Goal: Communication & Community: Answer question/provide support

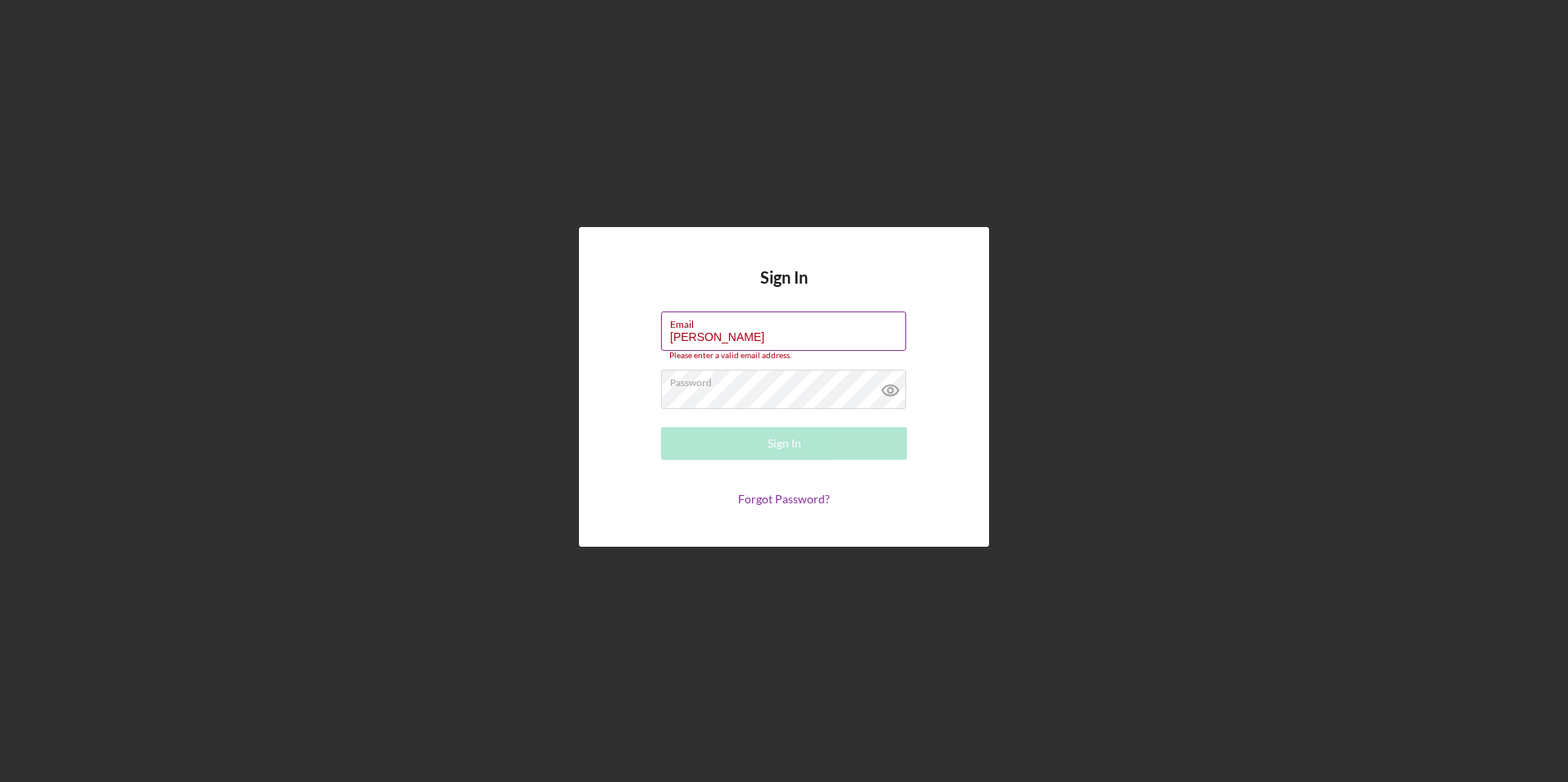
click at [776, 329] on label "Email" at bounding box center [788, 322] width 236 height 18
click at [776, 329] on input "[PERSON_NAME]" at bounding box center [783, 332] width 245 height 40
click at [782, 352] on div "Please enter a valid email address." at bounding box center [784, 356] width 246 height 10
click at [784, 342] on input "[PERSON_NAME]" at bounding box center [783, 332] width 245 height 40
click at [784, 342] on input "[PERSON_NAME]" at bounding box center [783, 332] width 245 height 40
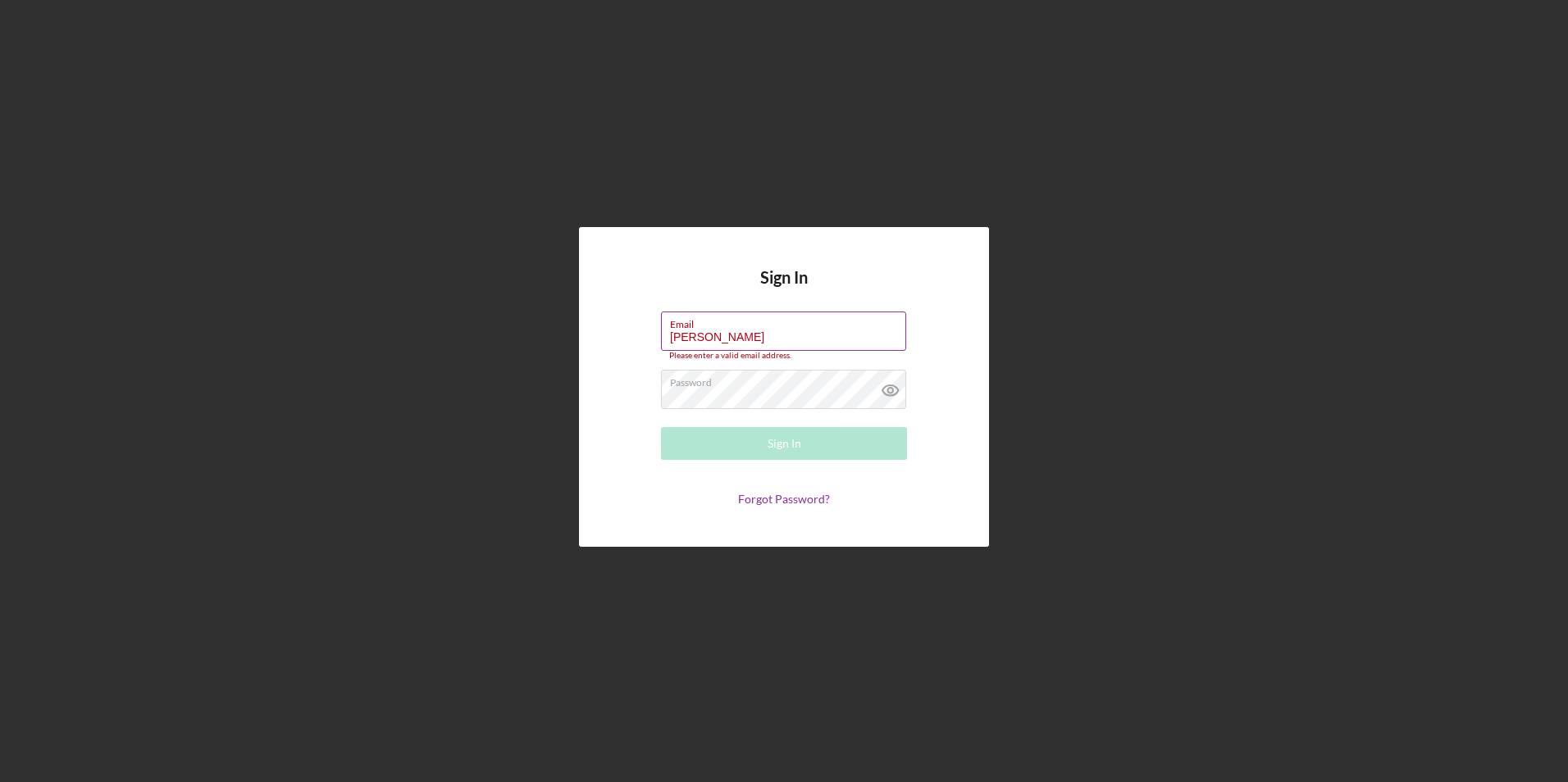
click at [784, 342] on input "[PERSON_NAME]" at bounding box center [783, 332] width 245 height 40
type input "[EMAIL_ADDRESS][DOMAIN_NAME]"
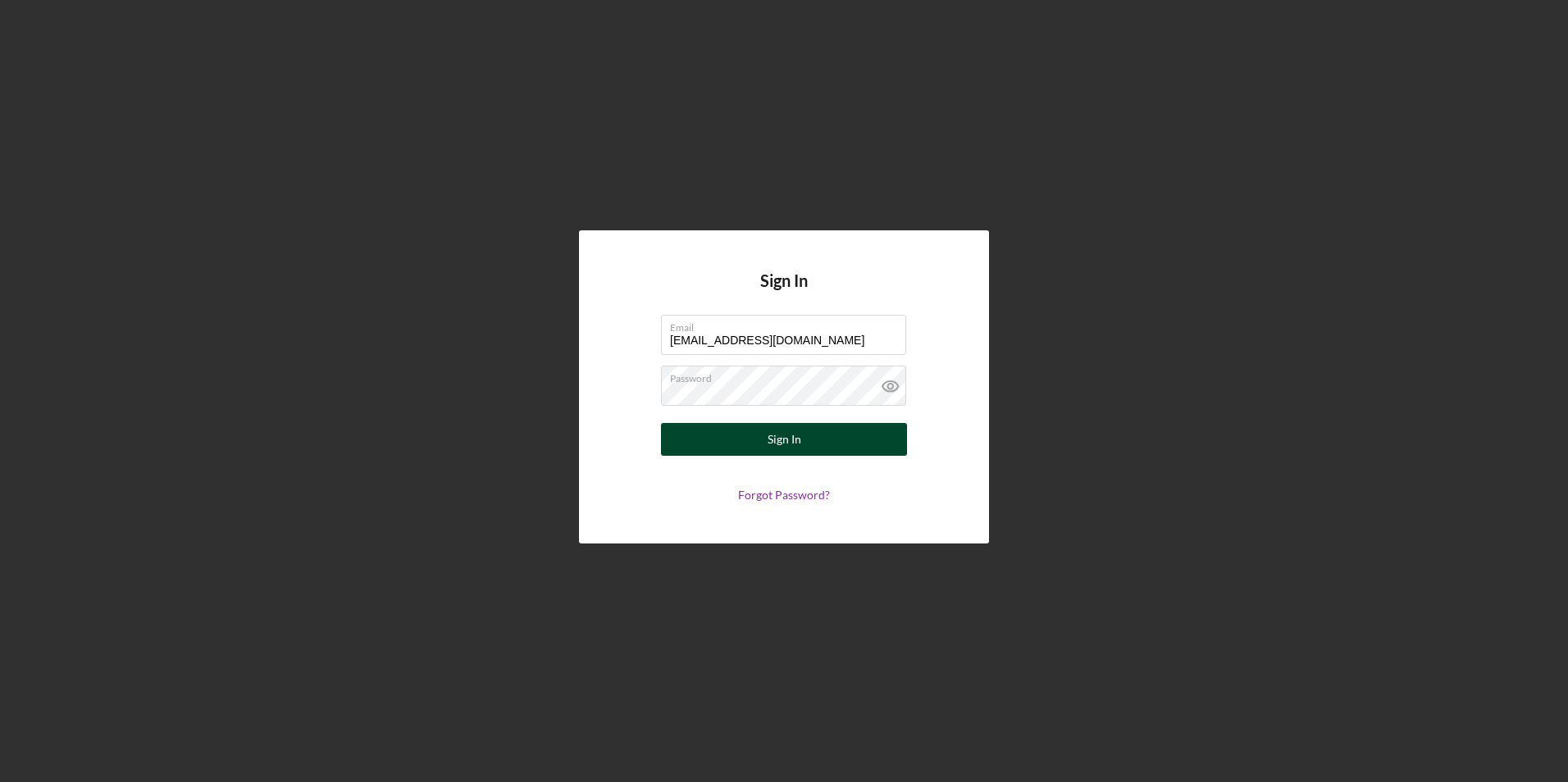
click at [744, 435] on button "Sign In" at bounding box center [784, 440] width 246 height 33
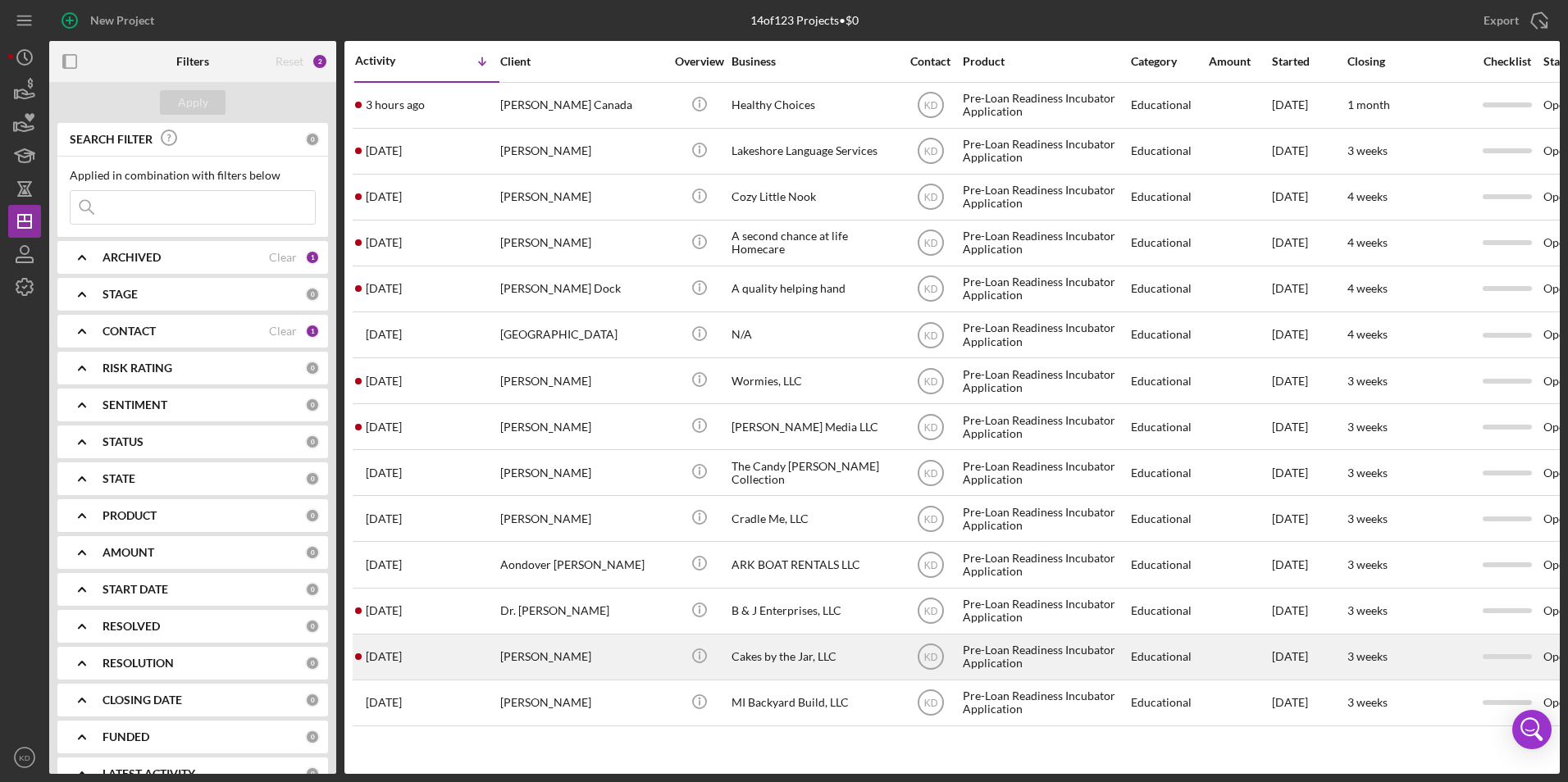
click at [792, 661] on div "Cakes by the Jar, LLC" at bounding box center [814, 657] width 164 height 44
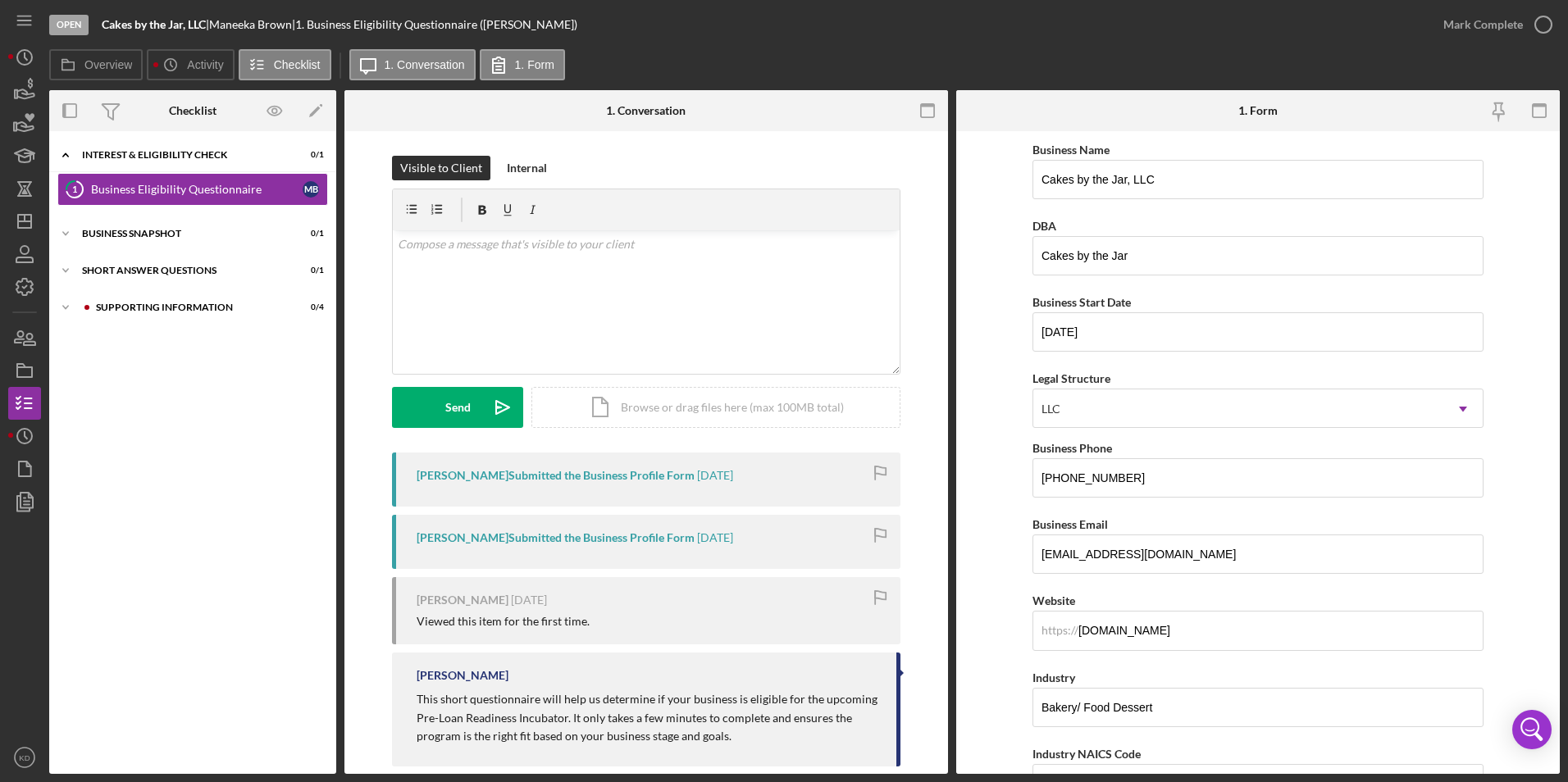
click at [163, 526] on div "Icon/Expander Interest & Eligibility Check 0 / 1 1 Business Eligibility Questio…" at bounding box center [193, 452] width 287 height 626
click at [141, 191] on div "Business Eligibility Questionnaire" at bounding box center [196, 190] width 211 height 13
click at [222, 299] on div "Icon/Expander Supporting Information 0 / 4" at bounding box center [193, 308] width 287 height 33
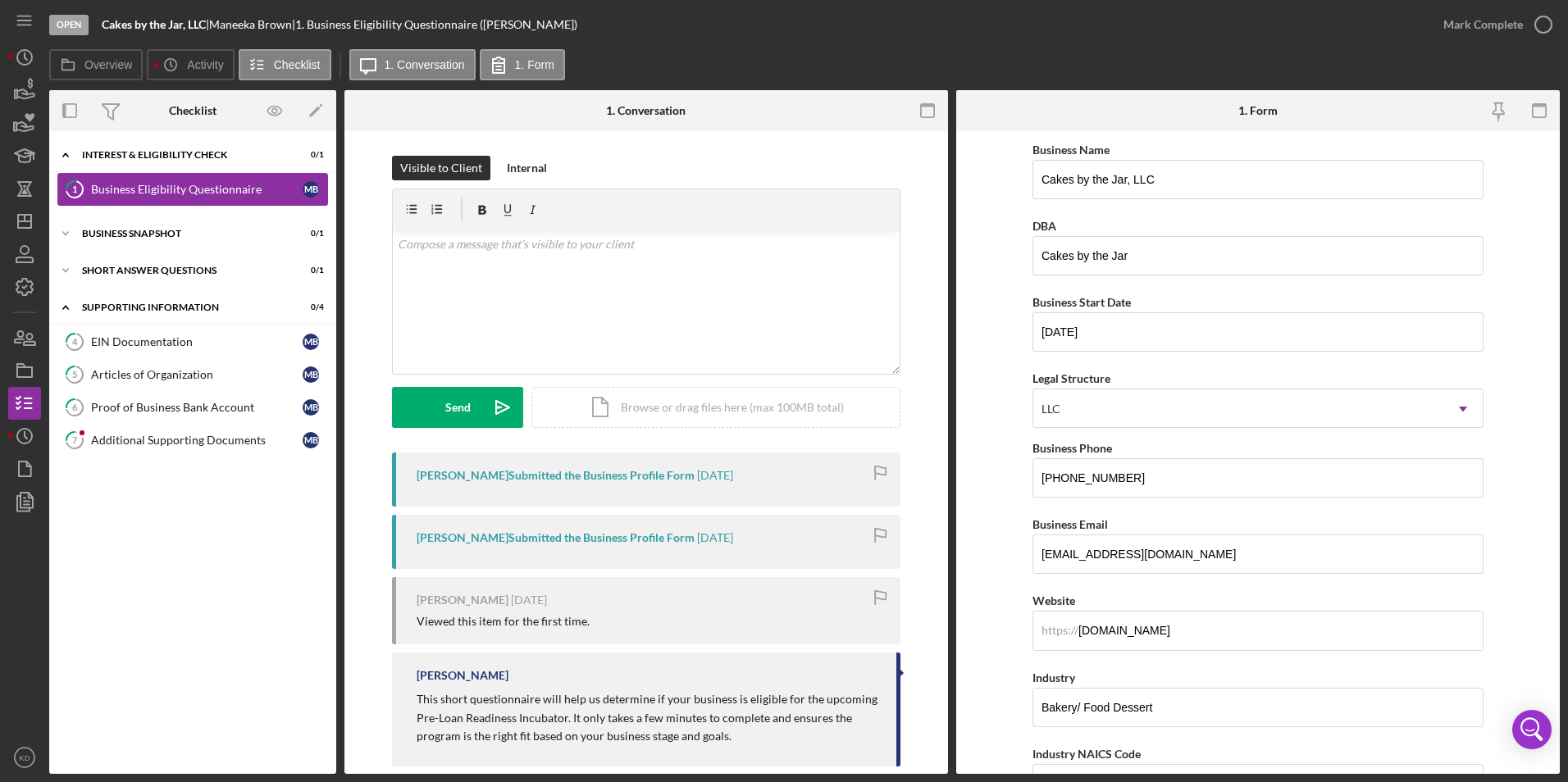
click at [170, 191] on div "Business Eligibility Questionnaire" at bounding box center [196, 190] width 211 height 13
click at [93, 65] on label "Overview" at bounding box center [108, 65] width 48 height 13
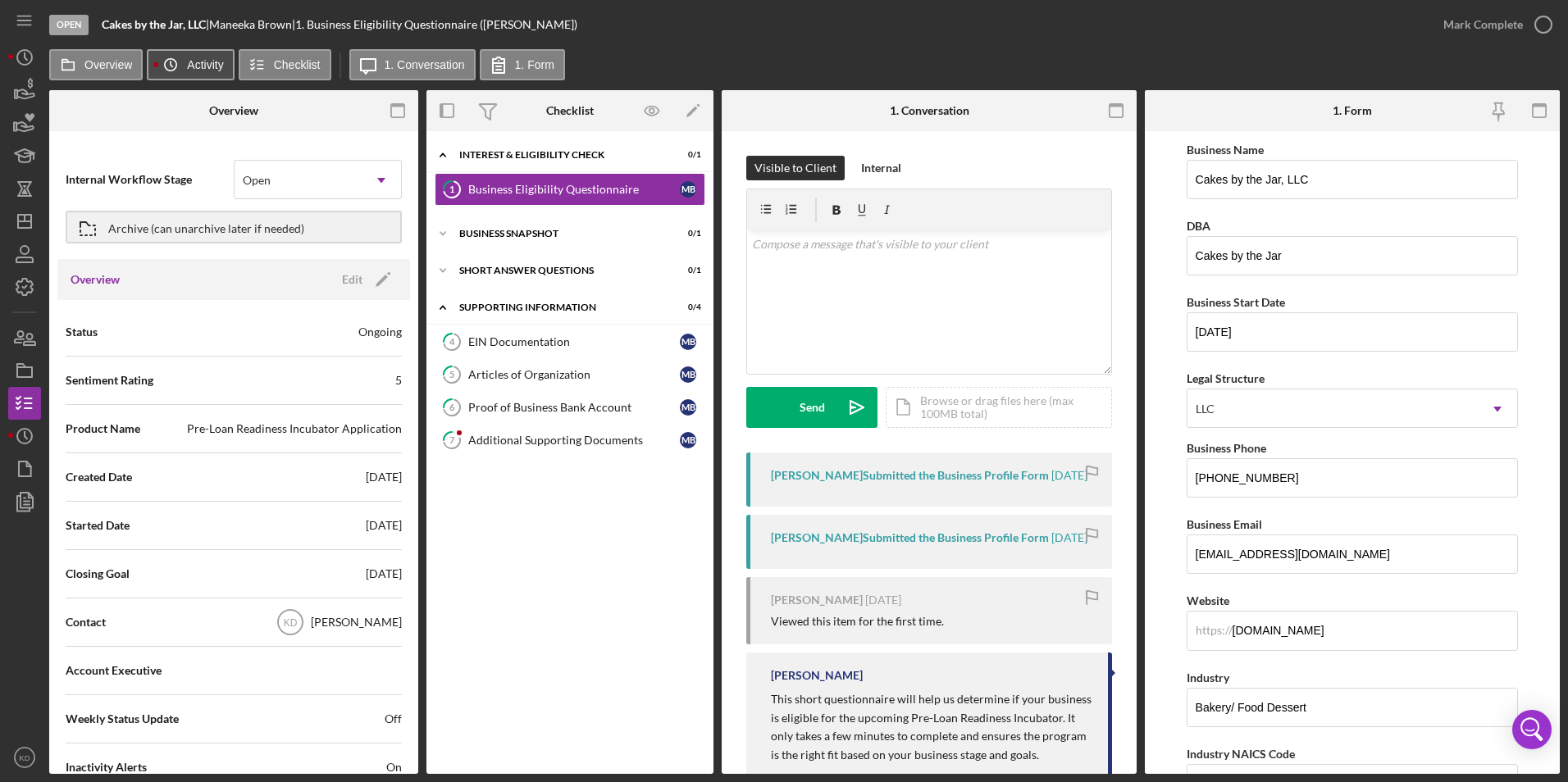
click at [177, 69] on icon "Icon/History" at bounding box center [171, 65] width 33 height 33
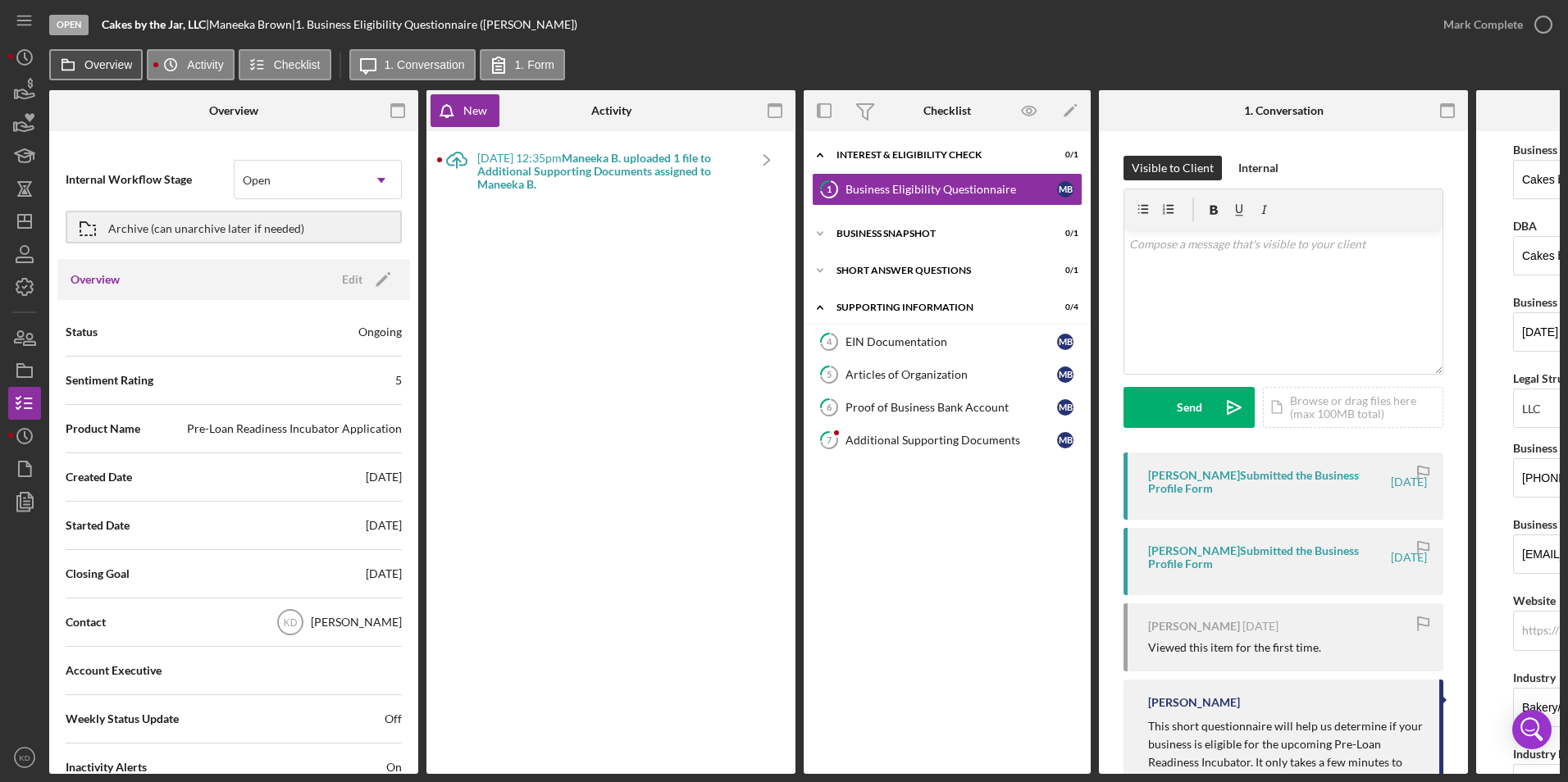
click at [100, 73] on button "Overview" at bounding box center [96, 65] width 93 height 31
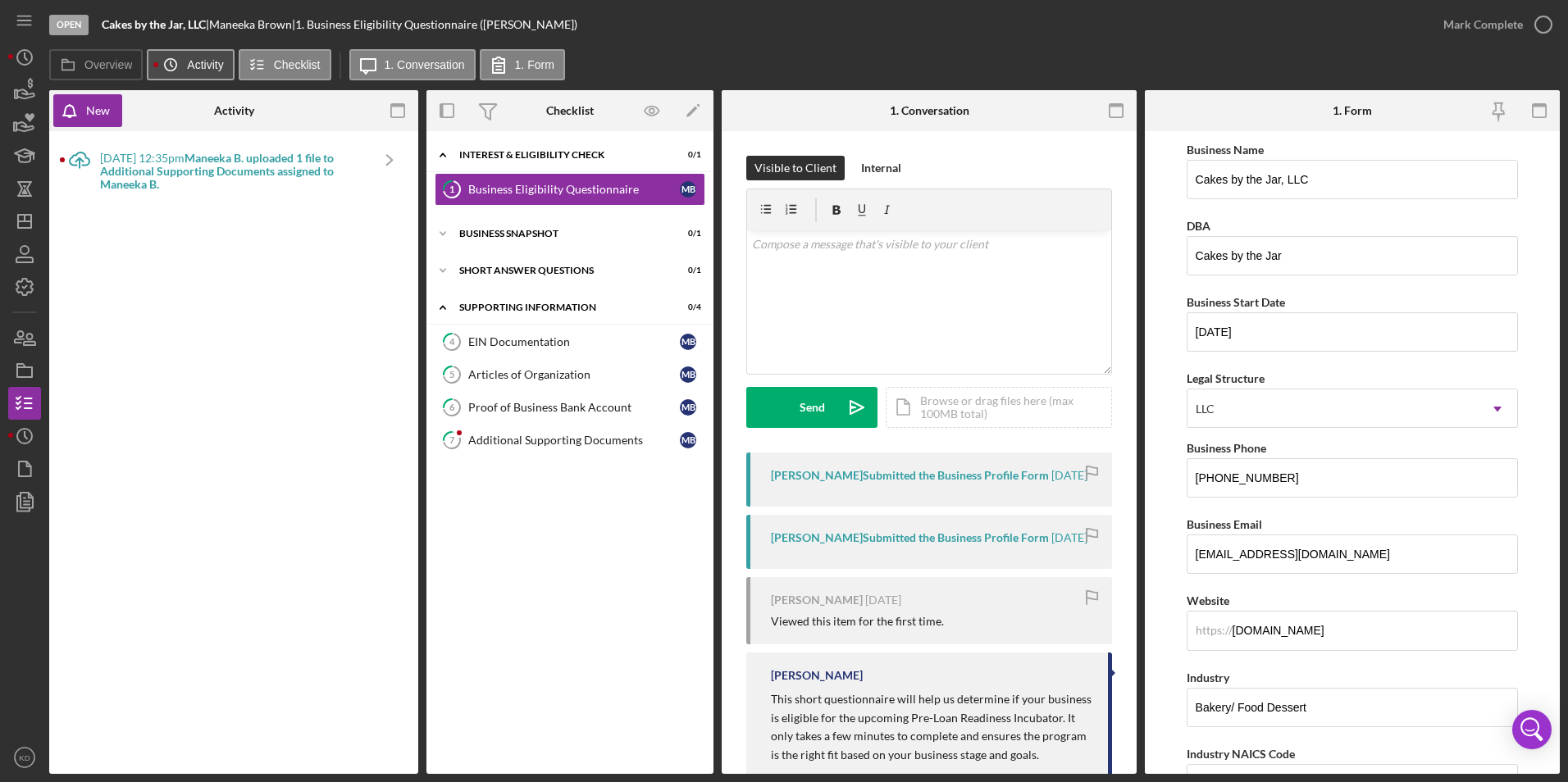
click at [177, 73] on icon "Icon/History" at bounding box center [171, 65] width 33 height 33
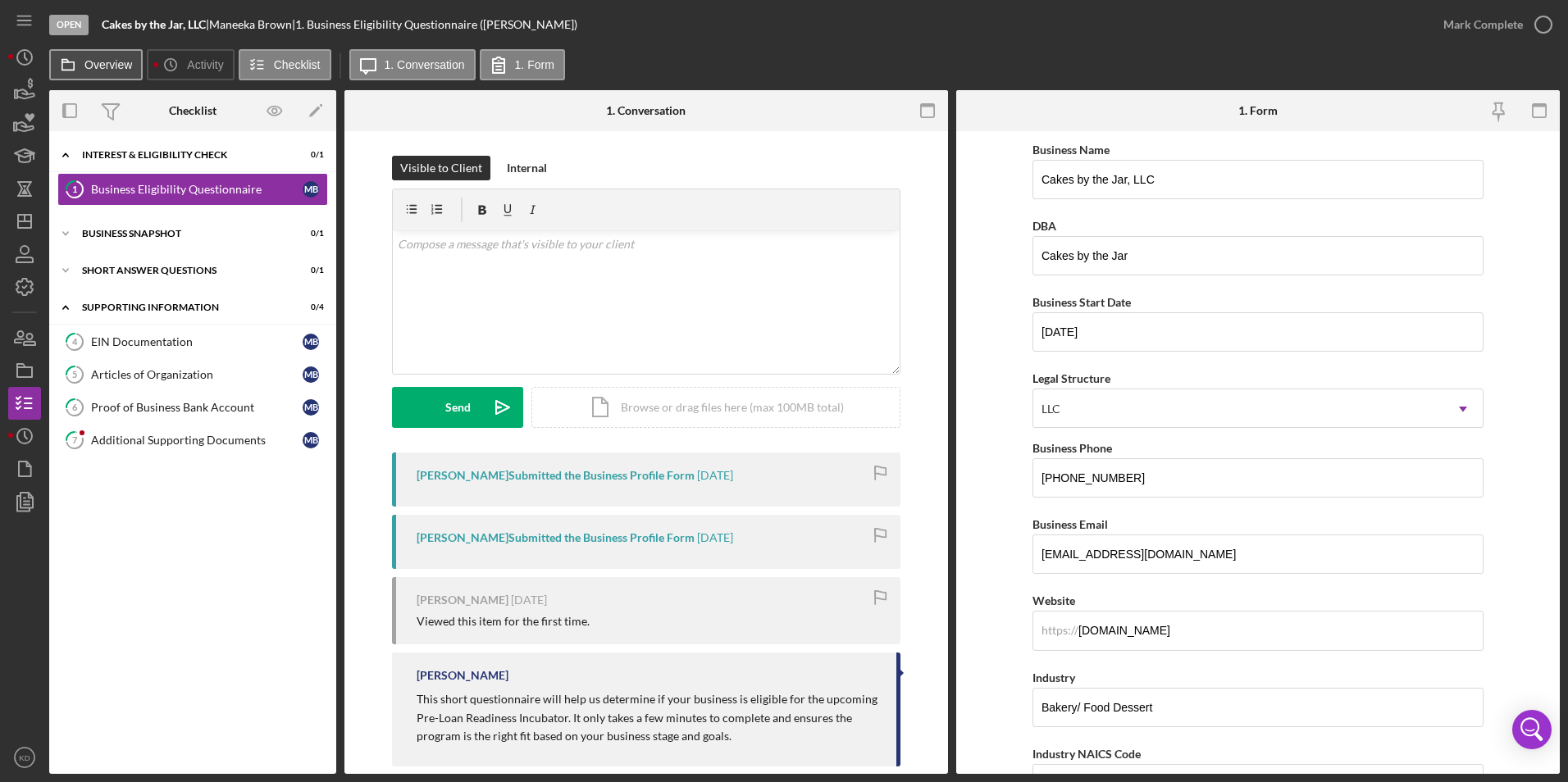
click at [105, 70] on label "Overview" at bounding box center [108, 65] width 48 height 13
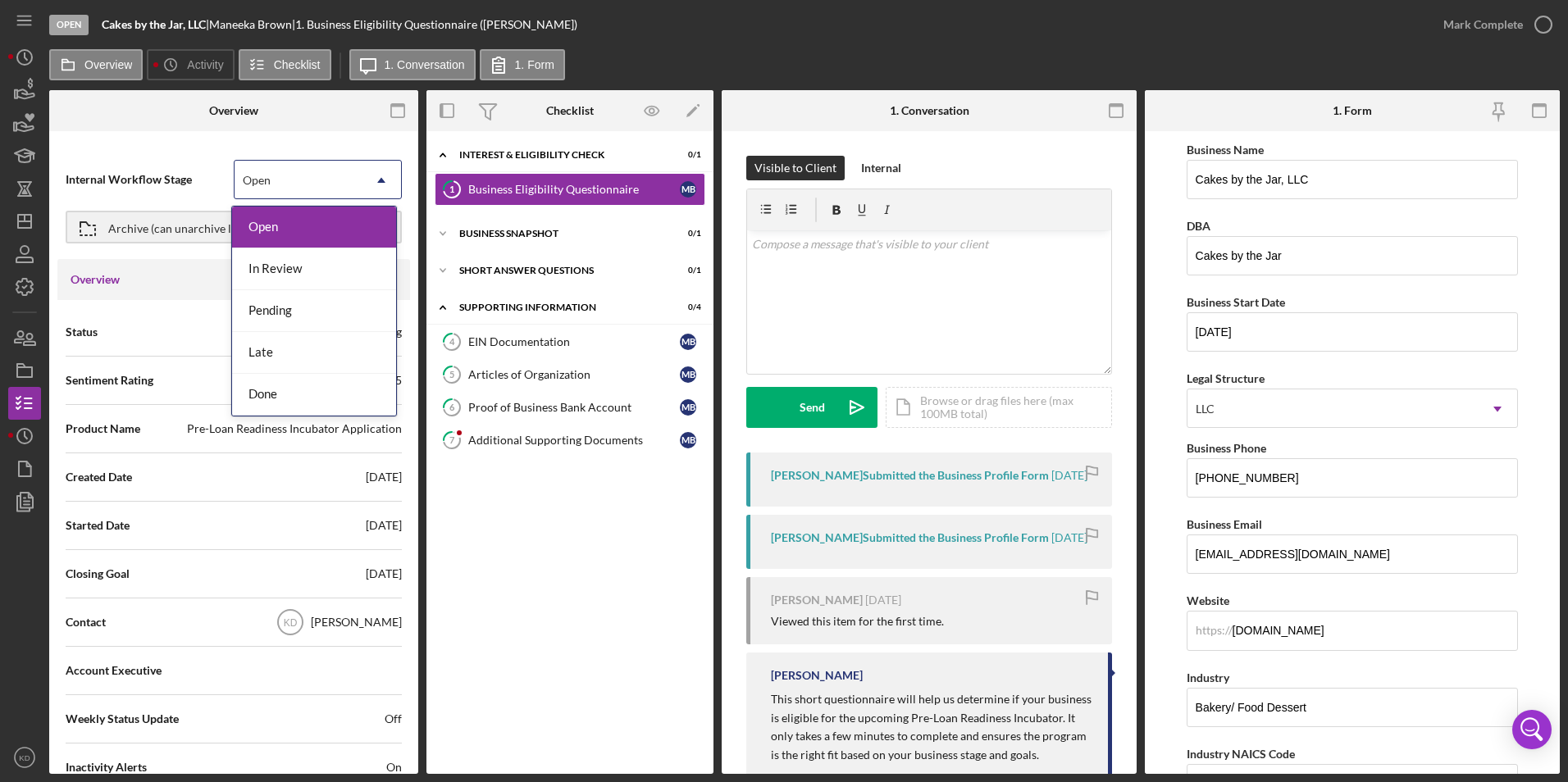
click at [290, 180] on div "Open" at bounding box center [298, 181] width 127 height 38
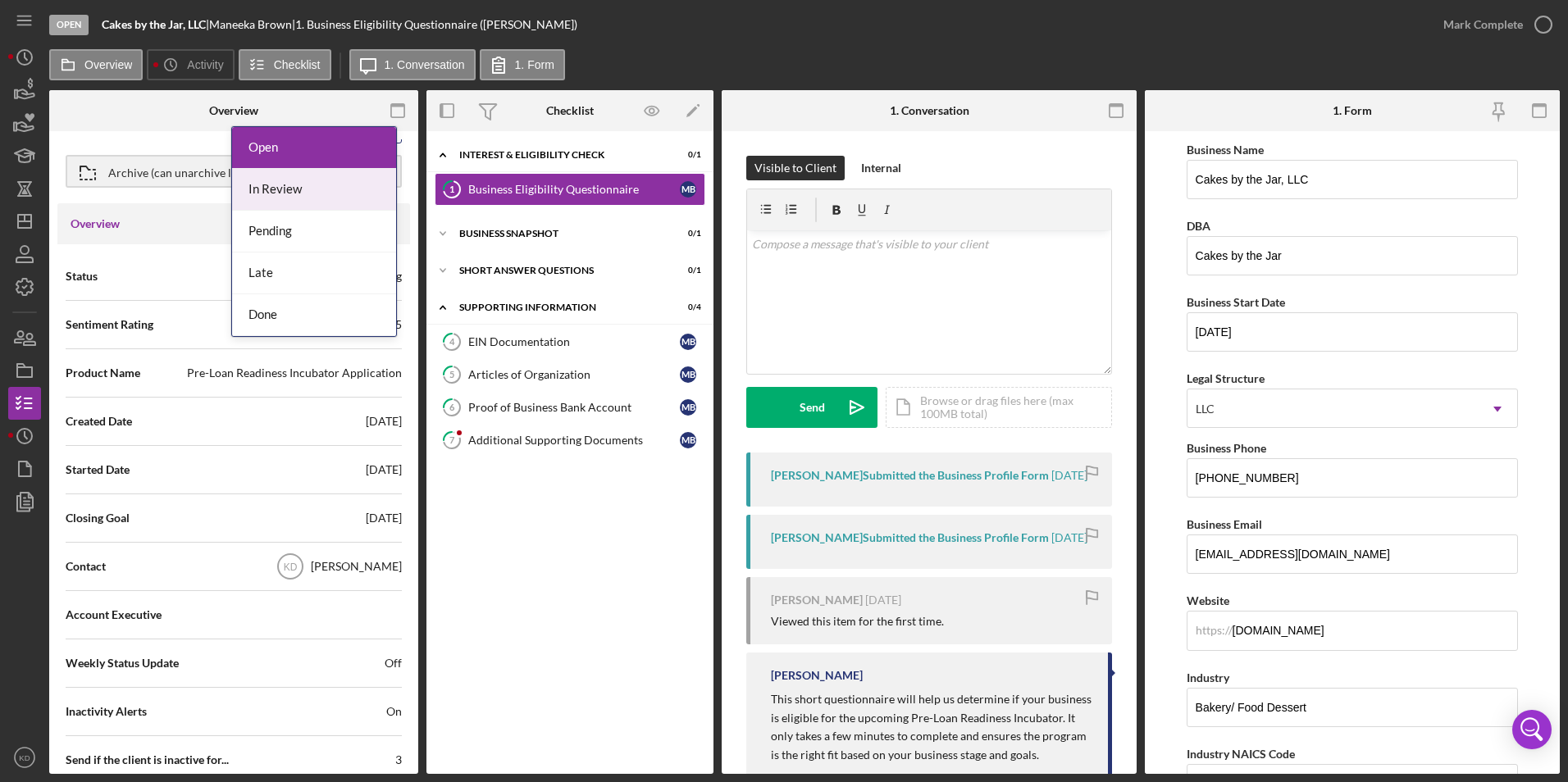
scroll to position [82, 0]
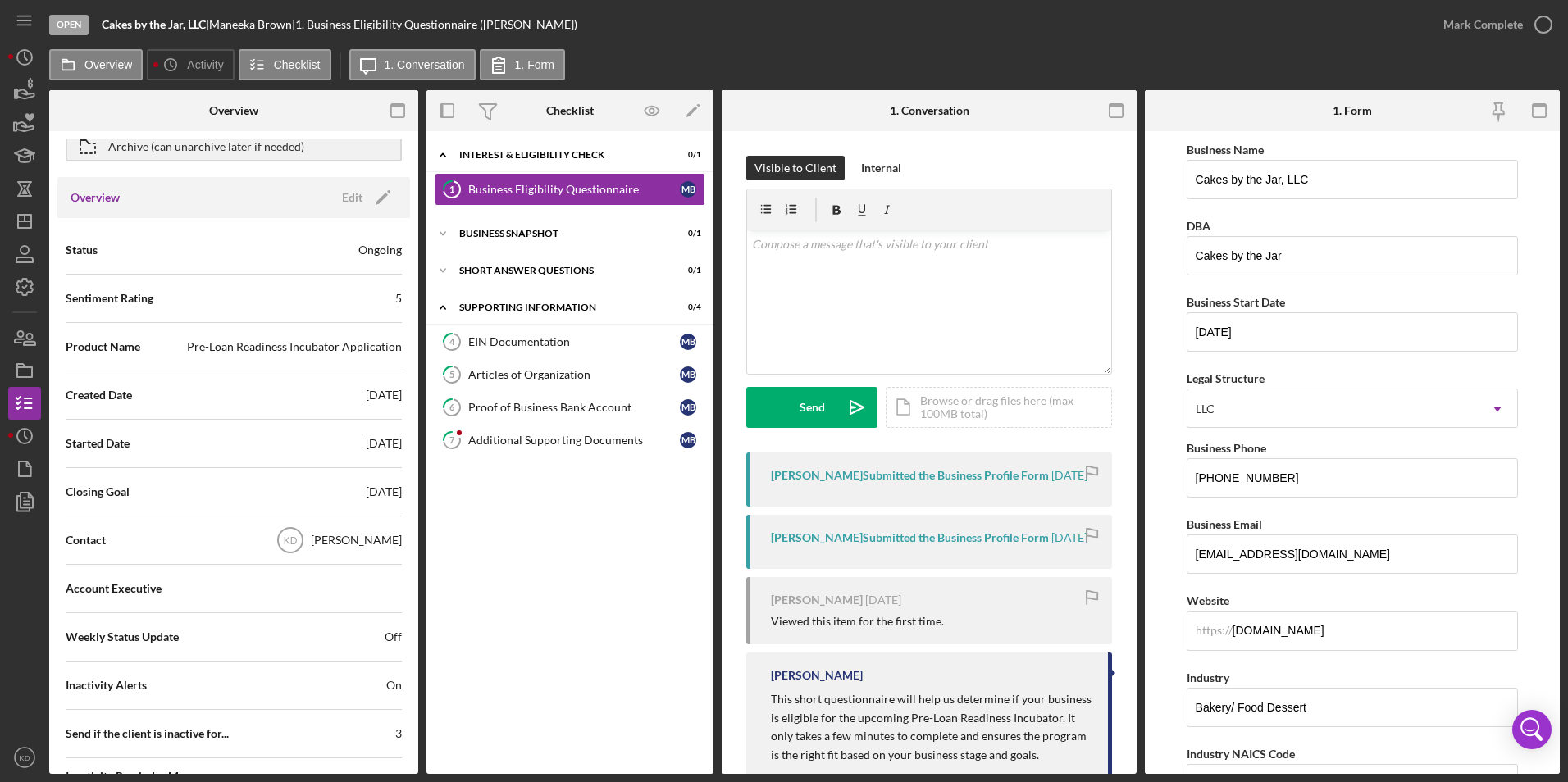
click at [163, 171] on div "Internal Workflow Stage Open Icon/Dropdown Arrow Archive (can unarchive later i…" at bounding box center [234, 121] width 352 height 111
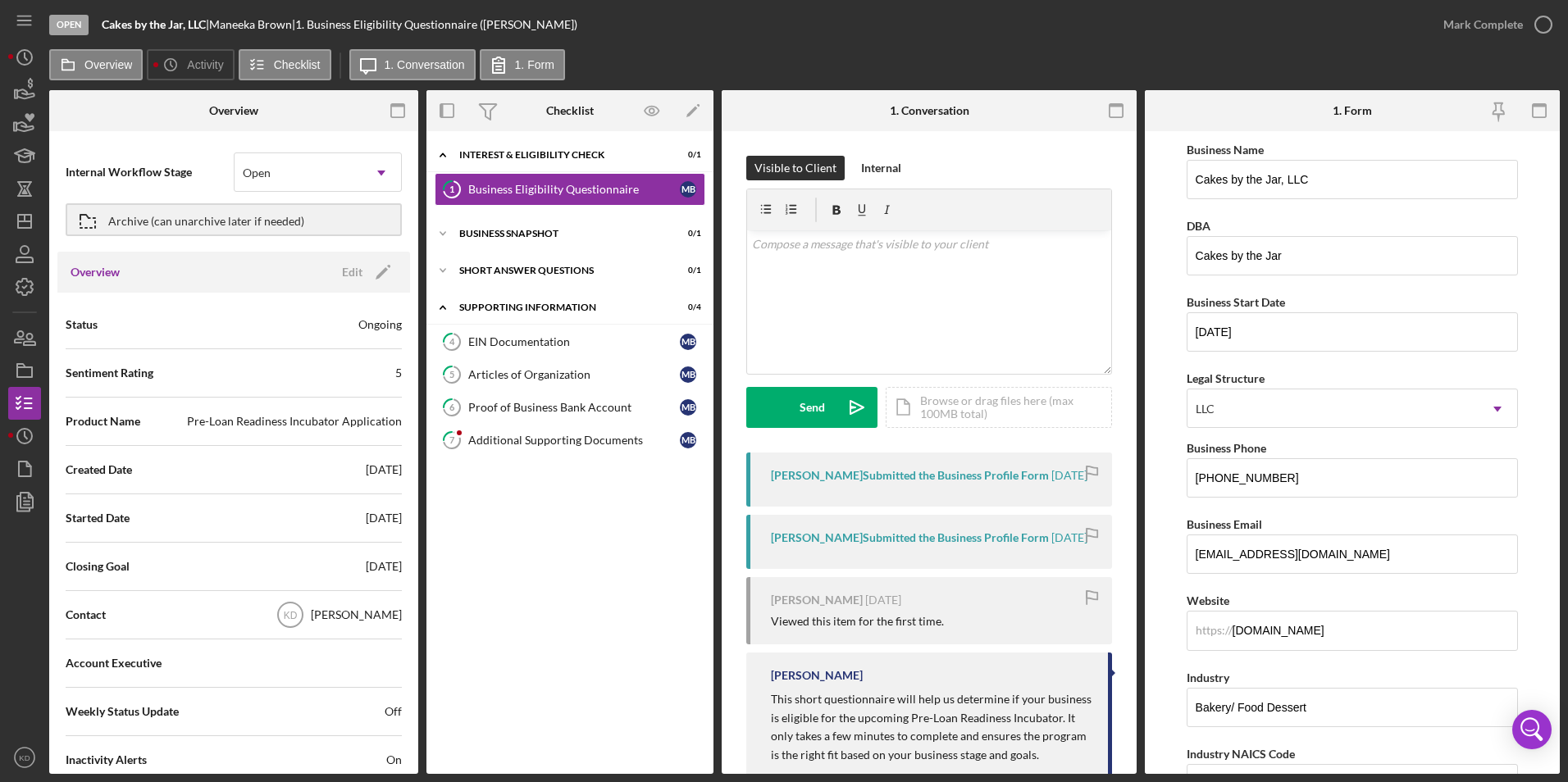
scroll to position [0, 0]
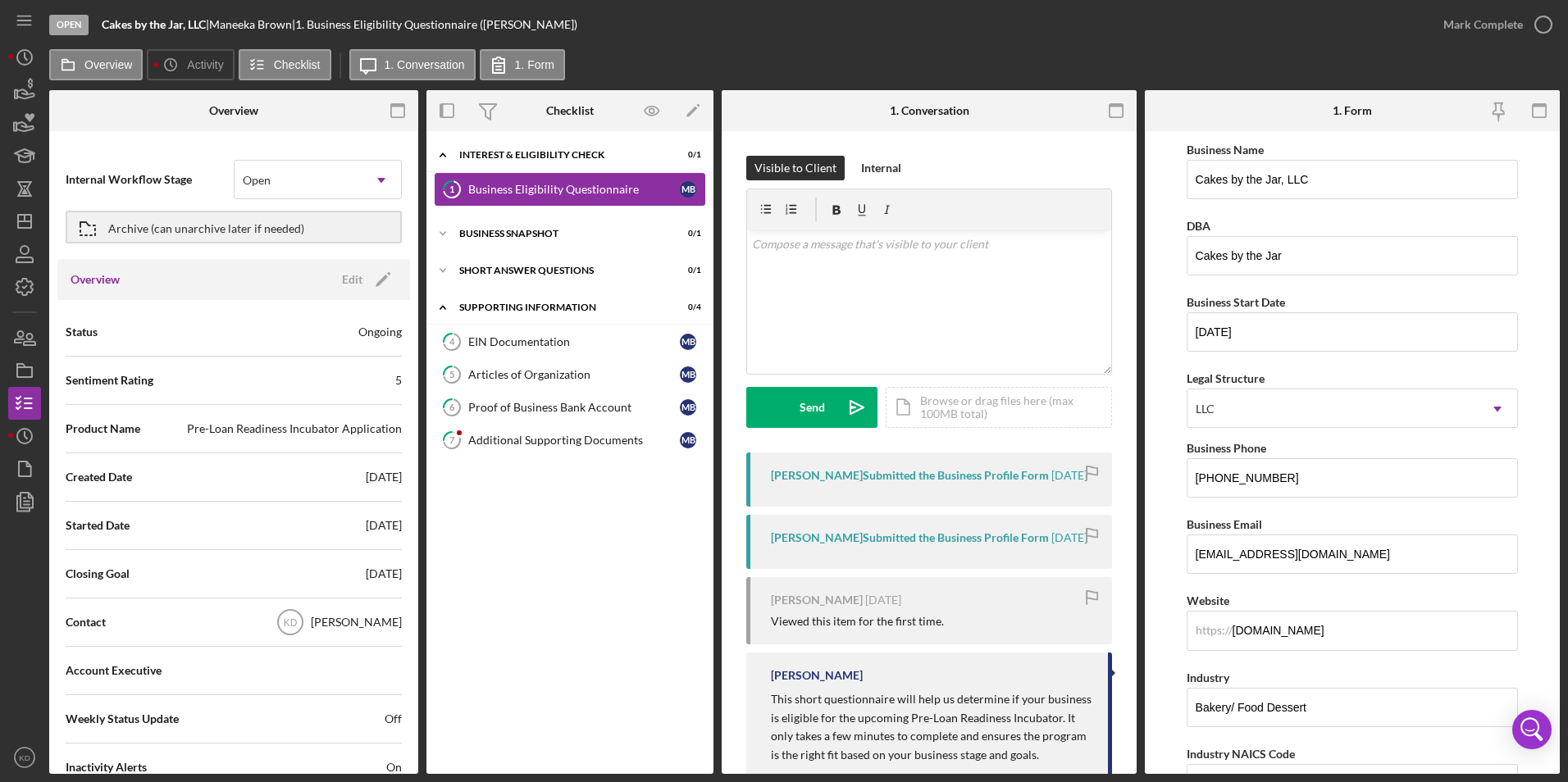
click at [527, 194] on div "Business Eligibility Questionnaire" at bounding box center [574, 190] width 211 height 13
click at [824, 274] on div "v Color teal Color pink Remove color Add row above Add row below Add column bef…" at bounding box center [928, 302] width 364 height 144
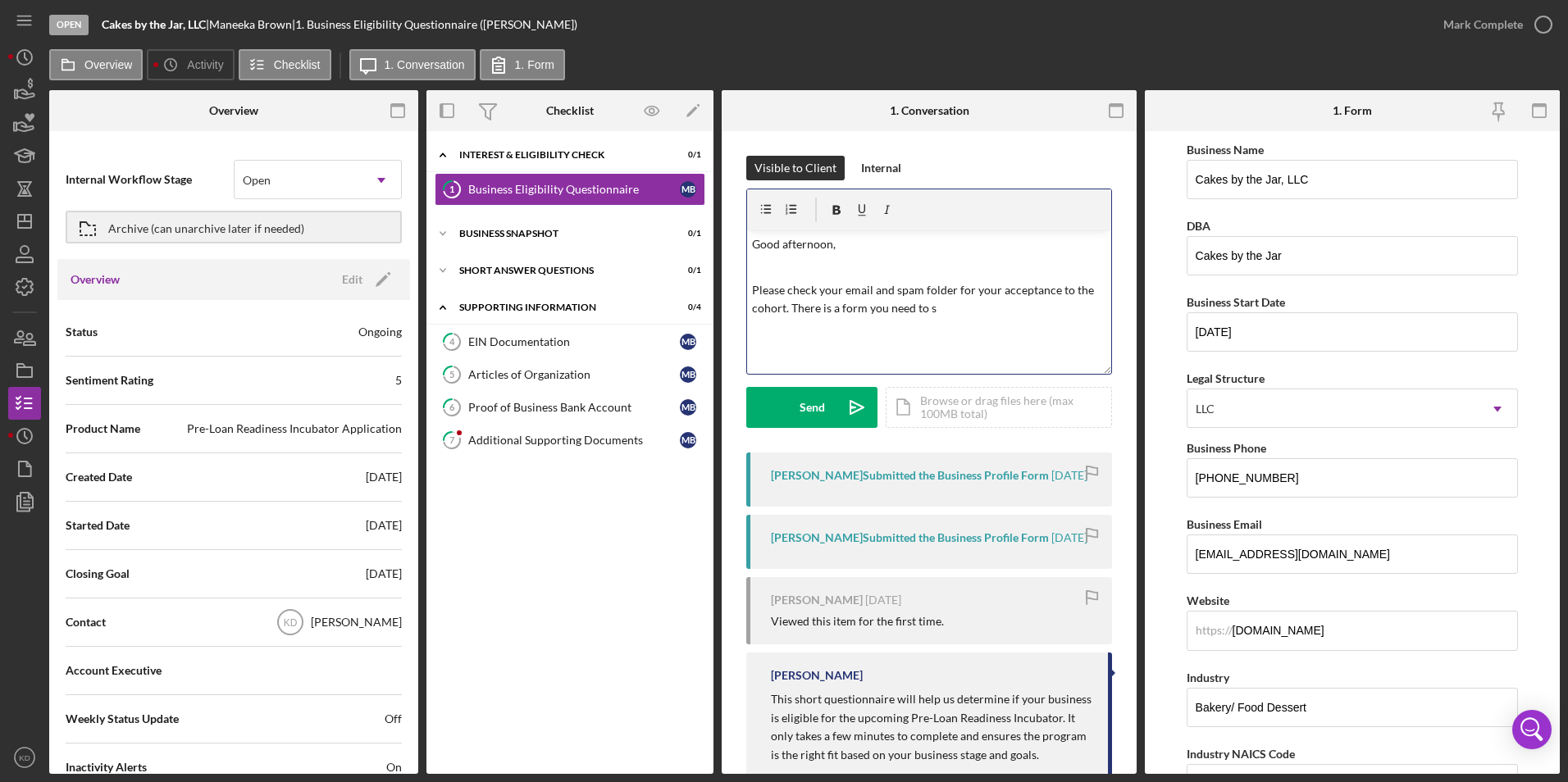
click at [864, 315] on p "Please check your email and spam folder for your acceptance to the cohort. Ther…" at bounding box center [929, 299] width 355 height 37
click at [1028, 305] on p "Please check your email and spam folder for your acceptance to the cohort. Ther…" at bounding box center [929, 299] width 355 height 37
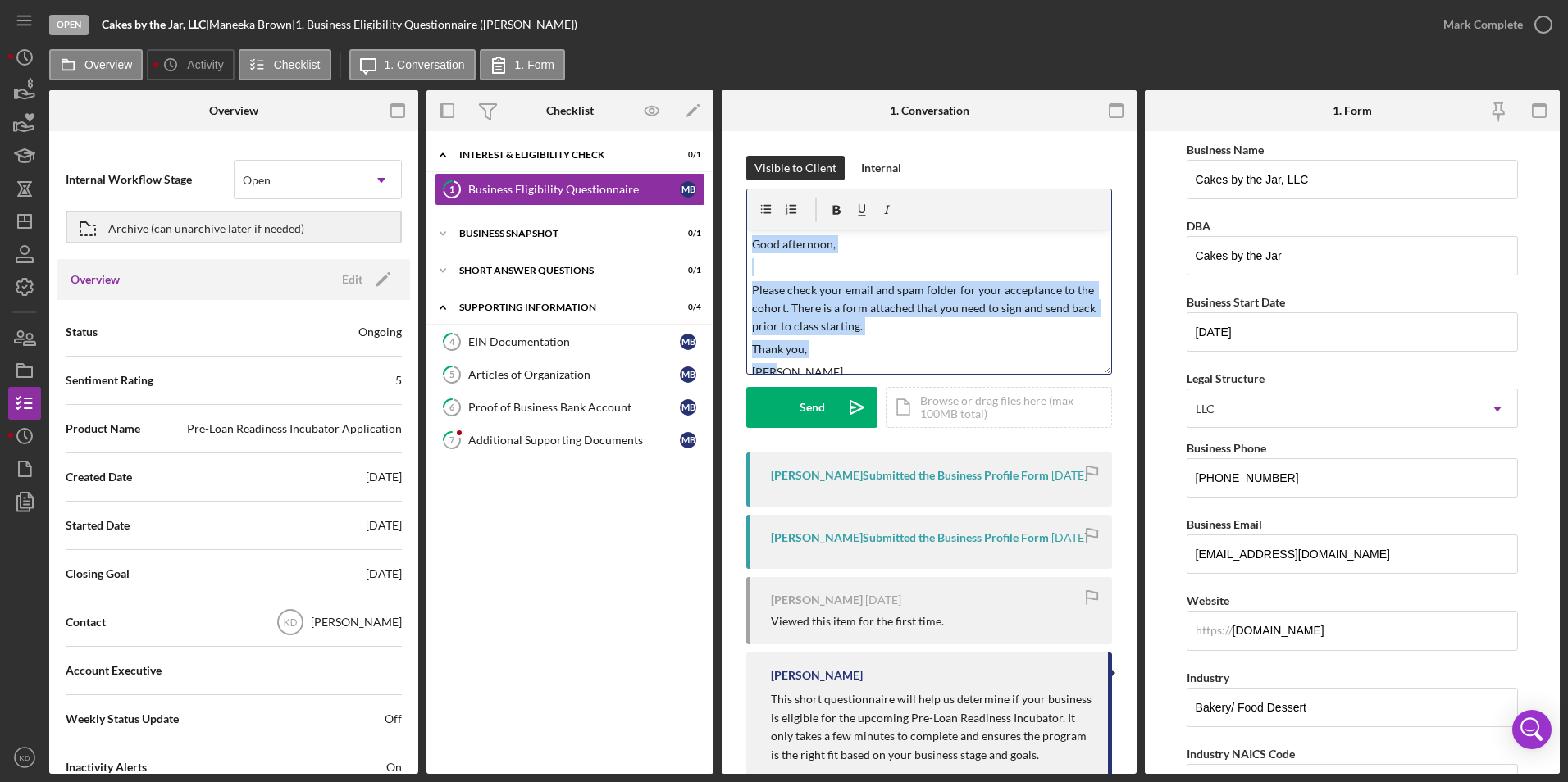
drag, startPoint x: 789, startPoint y: 358, endPoint x: 749, endPoint y: 236, distance: 128.4
click at [749, 236] on div "v Color teal Color pink Remove color Add row above Add row below Add column bef…" at bounding box center [928, 302] width 364 height 144
copy div "Good afternoon, Please check your email and spam folder for your acceptance to …"
click at [890, 359] on div "v Color teal Color pink Remove color Add row above Add row below Add column bef…" at bounding box center [928, 302] width 364 height 144
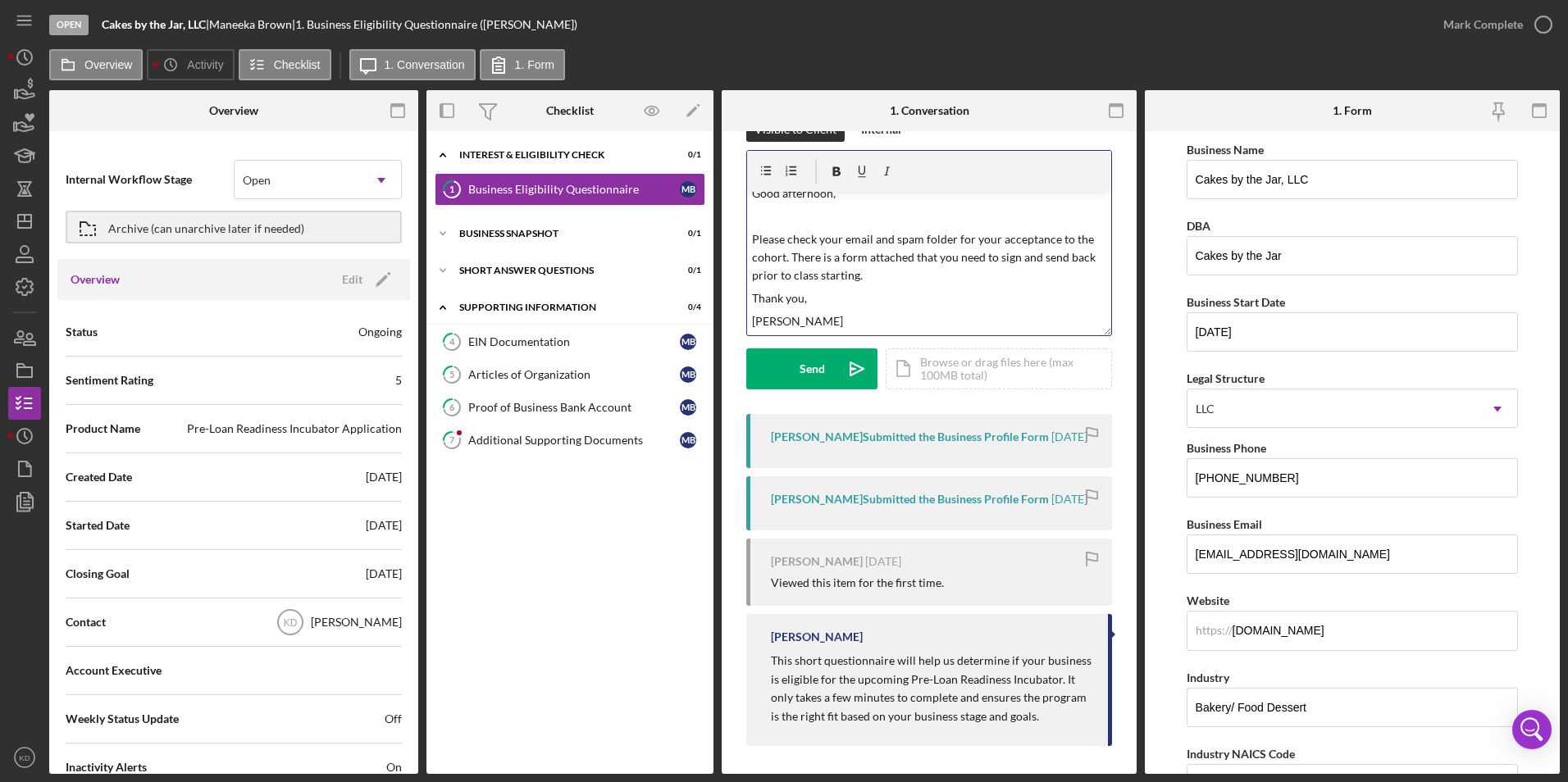
scroll to position [69, 0]
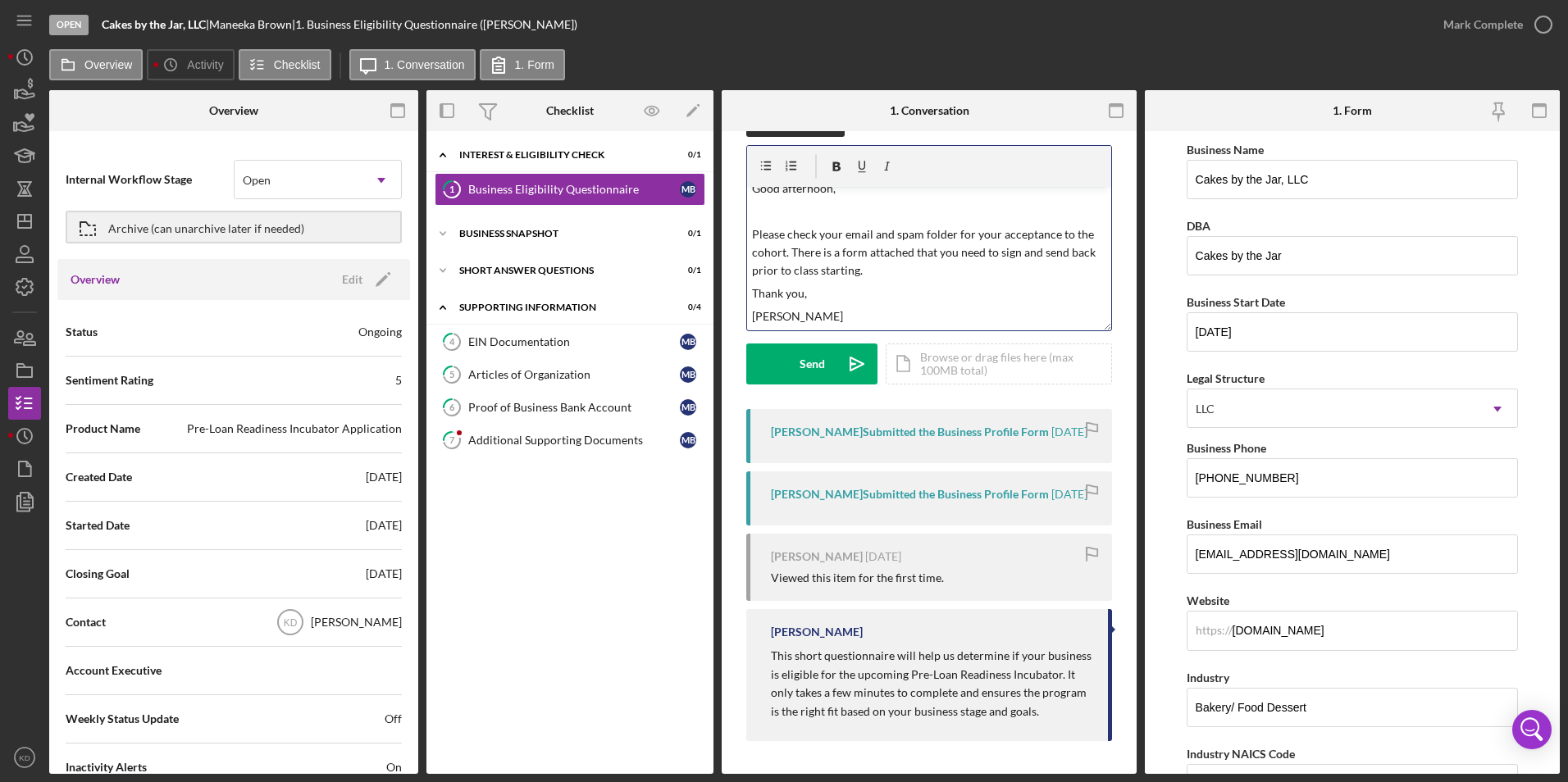
click at [1051, 225] on p "Please check your email and spam folder for your acceptance to the cohort. Ther…" at bounding box center [929, 252] width 355 height 55
click at [1055, 225] on p "Please check your email and spam folder for your acceptance to the cohort. Ther…" at bounding box center [929, 252] width 355 height 55
click at [801, 343] on div "Send" at bounding box center [812, 364] width 26 height 41
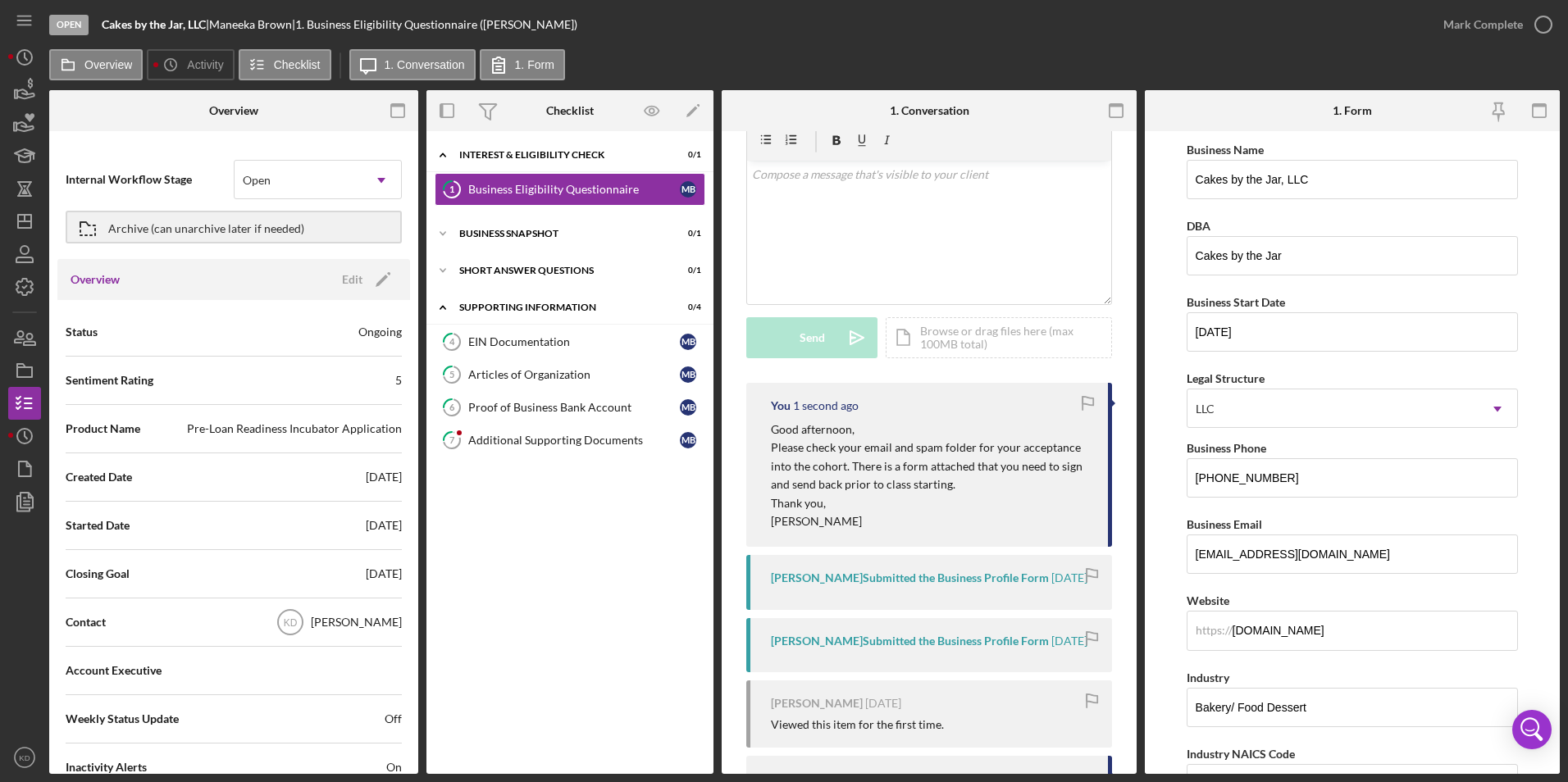
scroll to position [0, 0]
click at [31, 223] on polygon "button" at bounding box center [25, 221] width 13 height 13
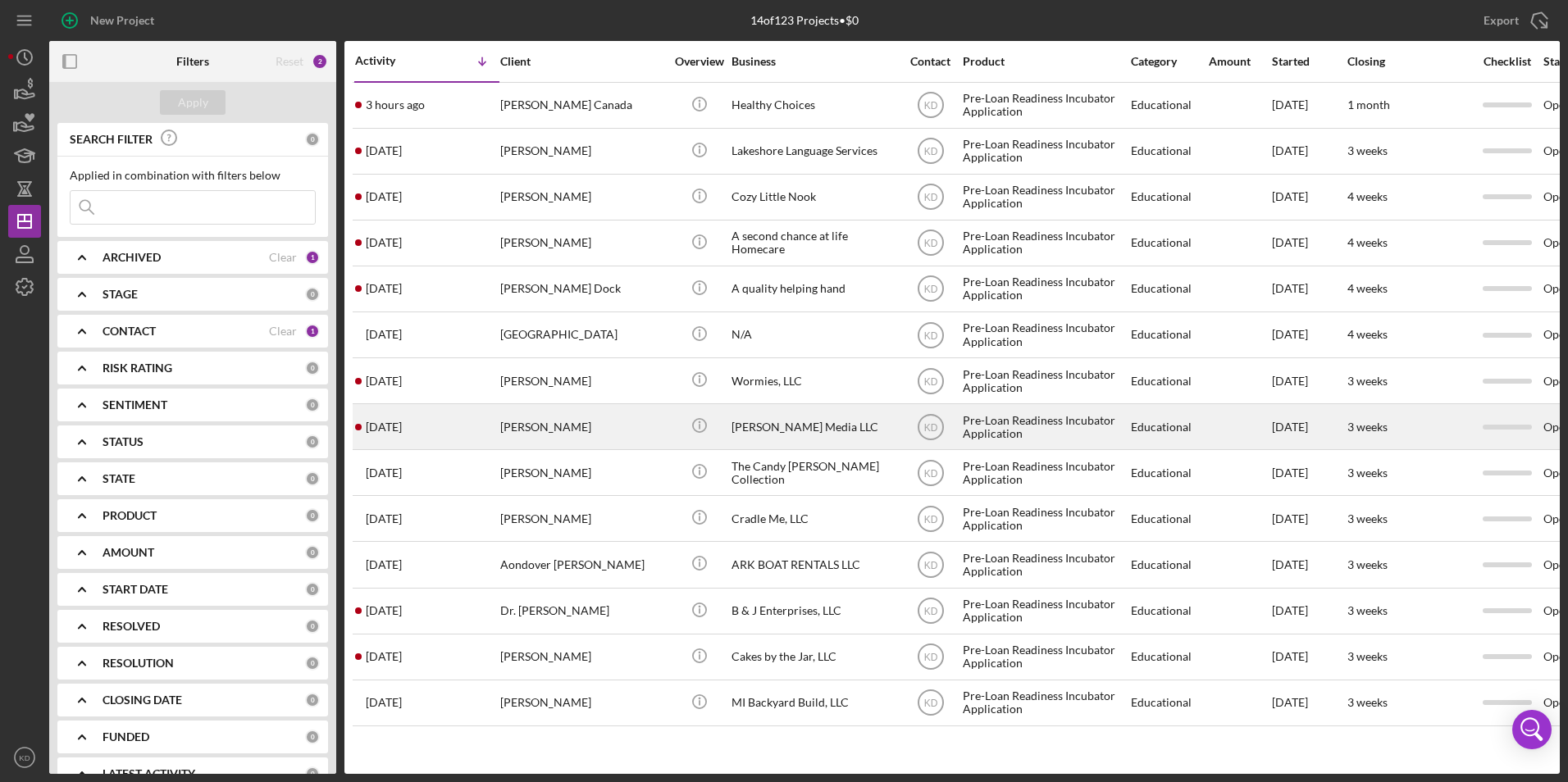
click at [769, 429] on div "[PERSON_NAME] Media LLC" at bounding box center [814, 426] width 164 height 44
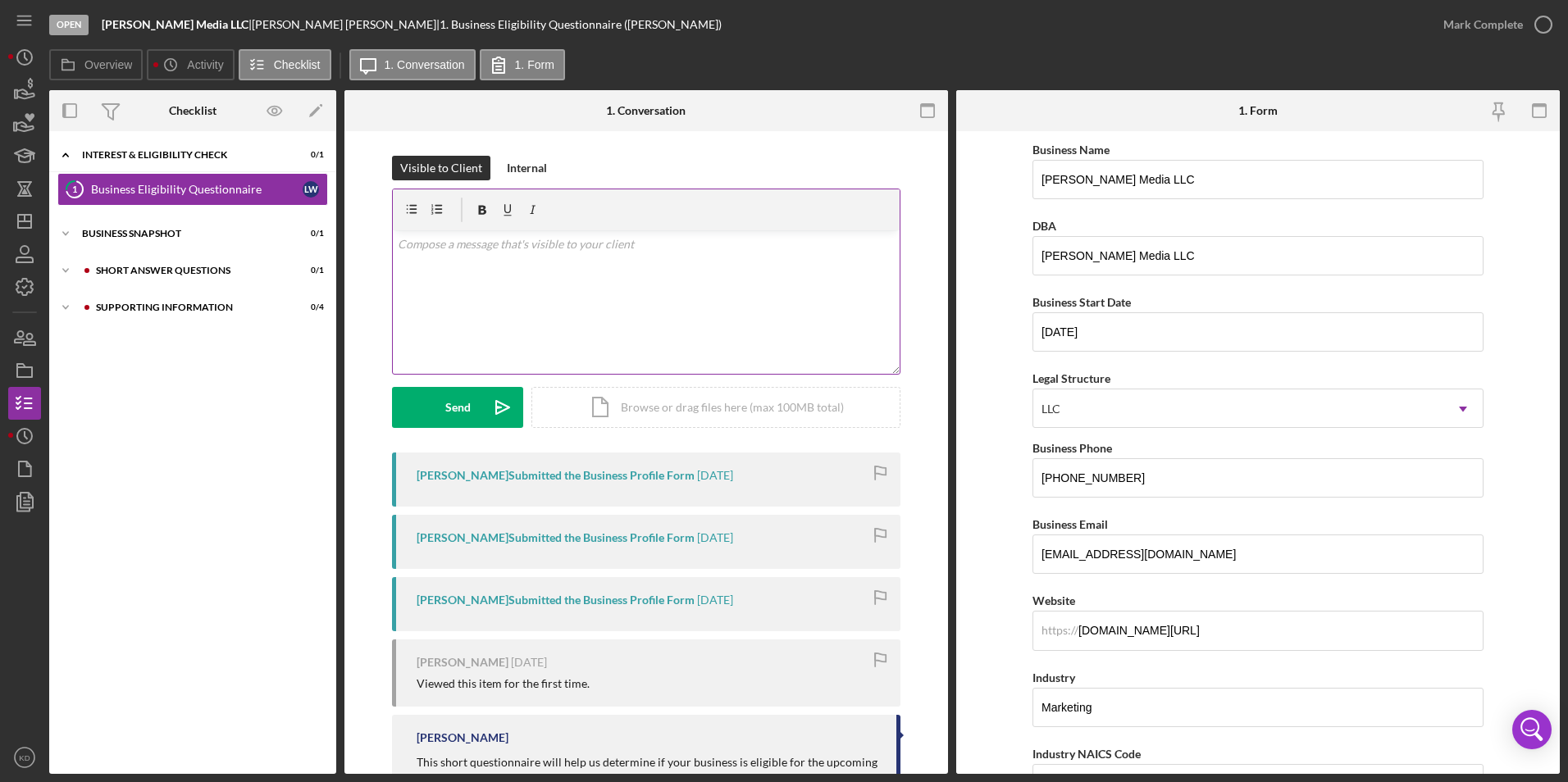
click at [485, 250] on p at bounding box center [646, 244] width 498 height 18
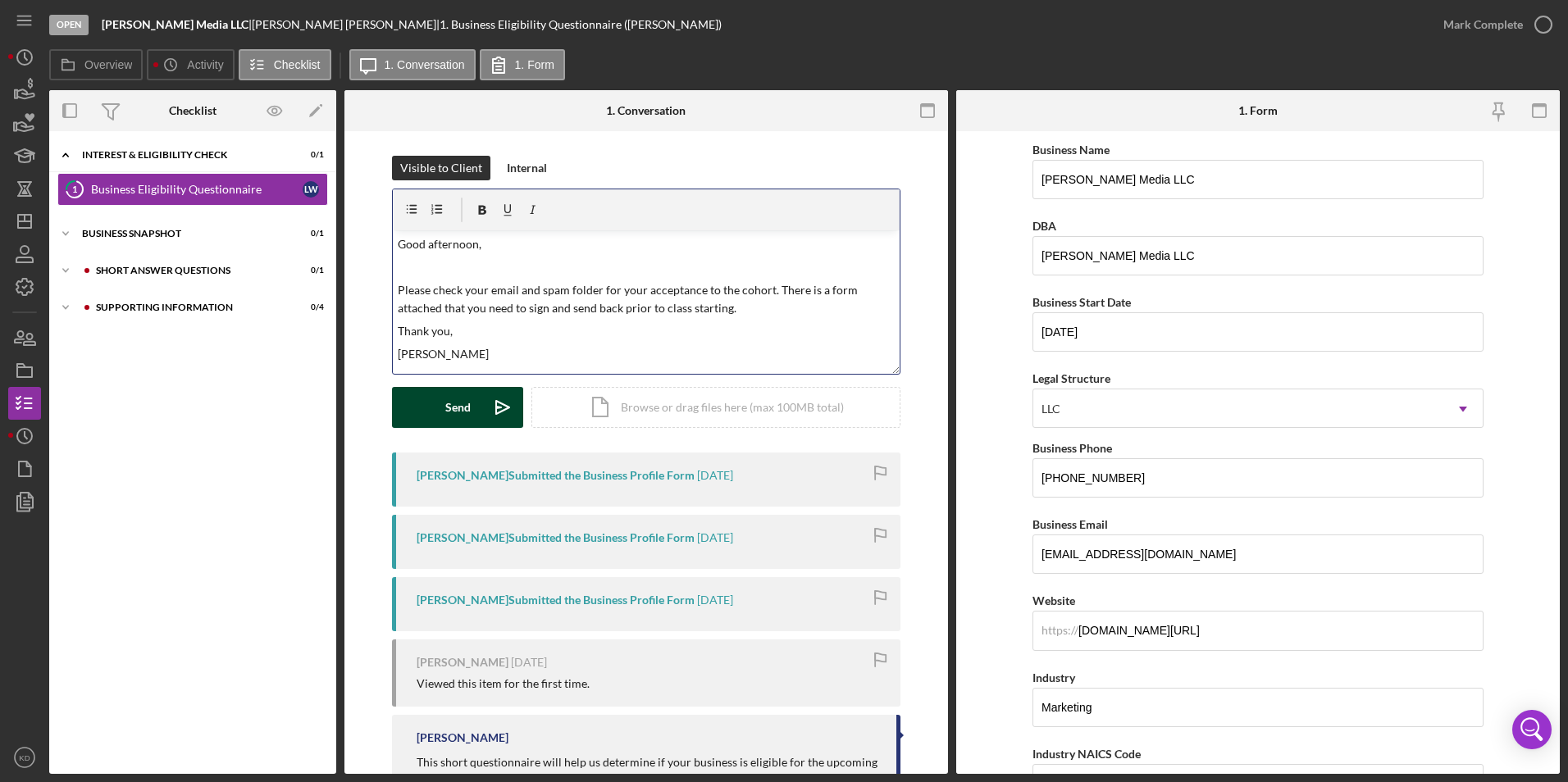
click at [465, 399] on div "Send" at bounding box center [458, 407] width 26 height 41
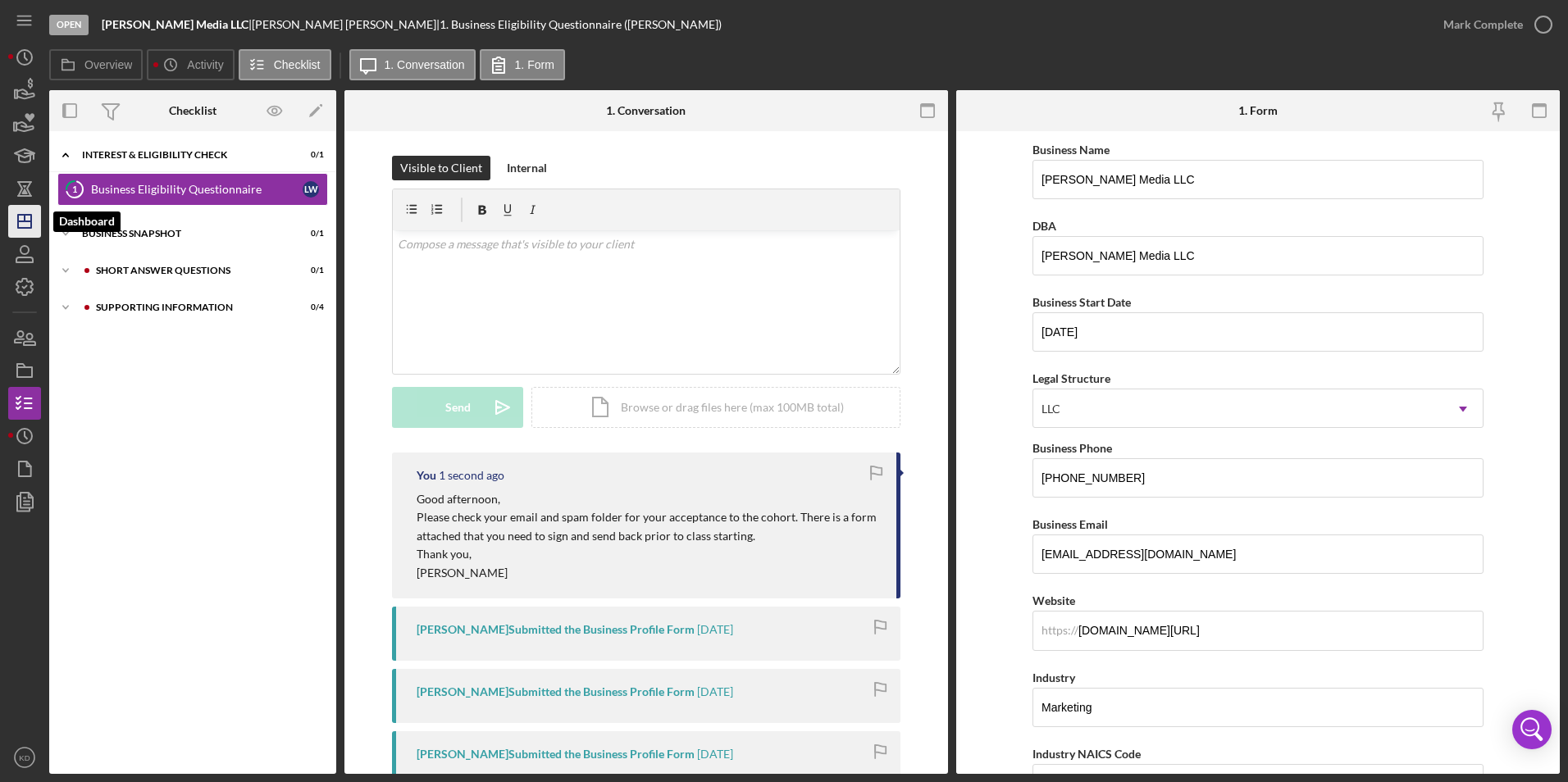
click at [24, 221] on line "button" at bounding box center [25, 221] width 13 height 0
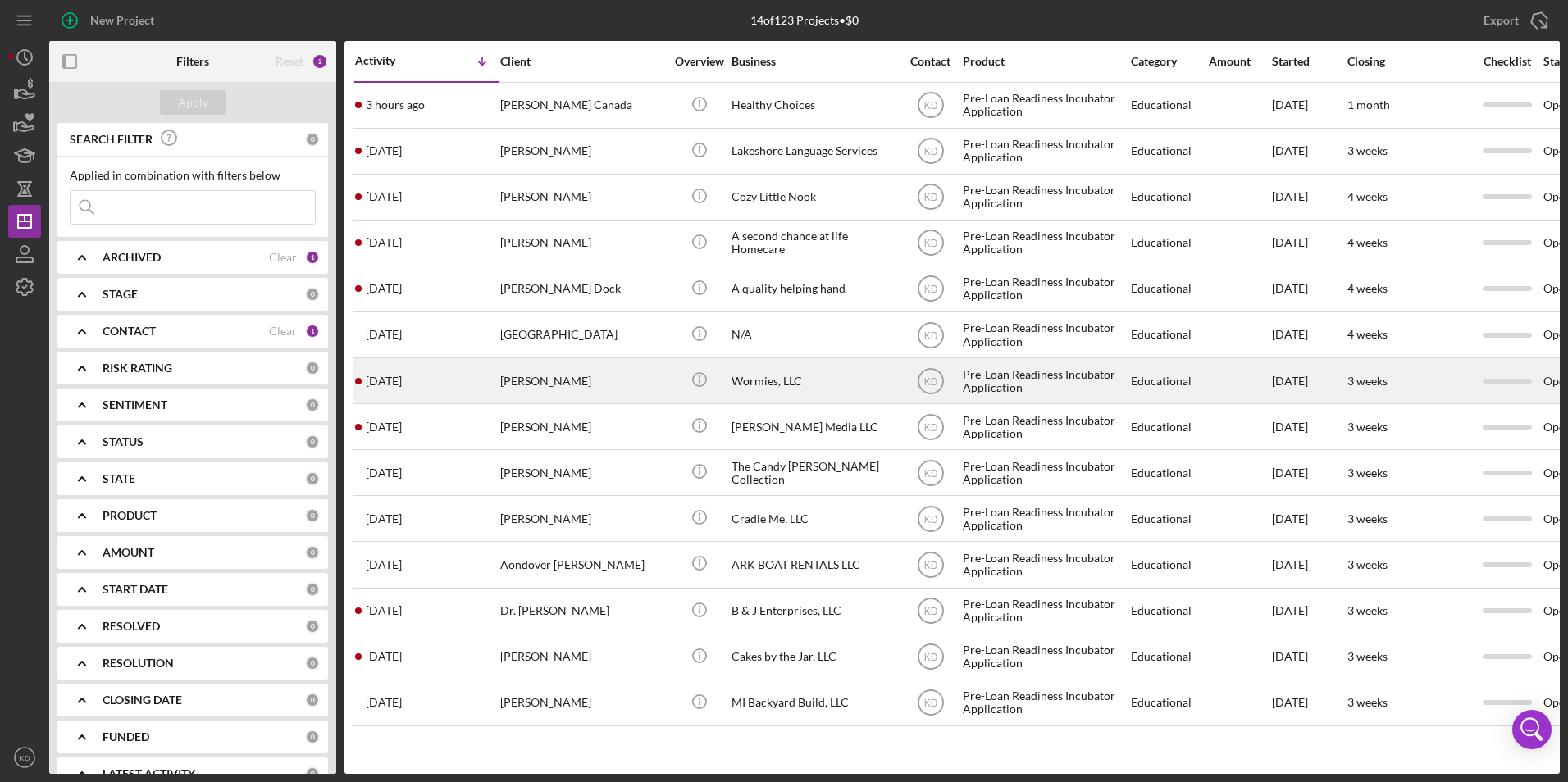
click at [772, 379] on div "Wormies, LLC" at bounding box center [814, 380] width 164 height 44
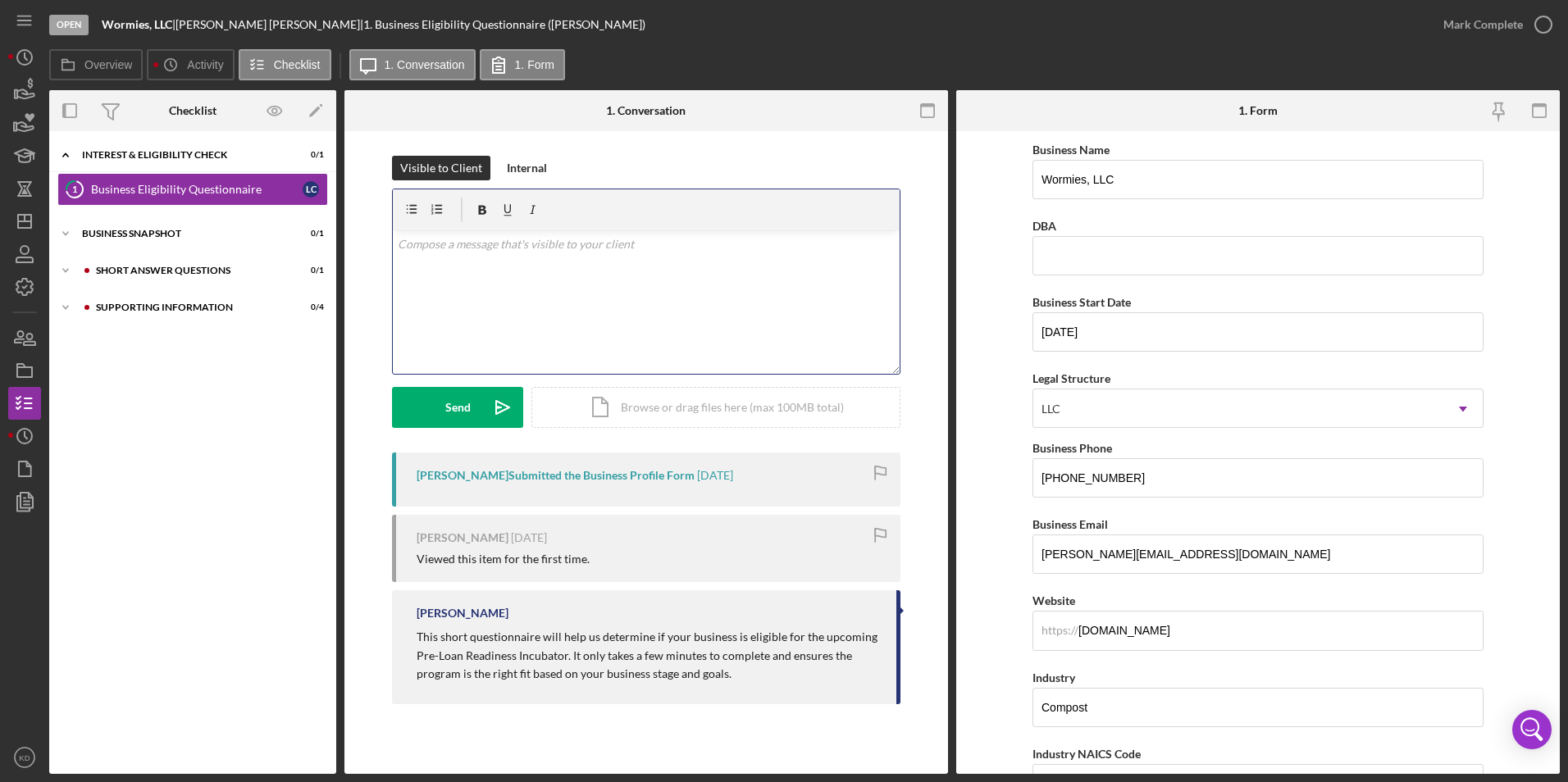
click at [542, 286] on div "v Color teal Color pink Remove color Add row above Add row below Add column bef…" at bounding box center [646, 302] width 507 height 144
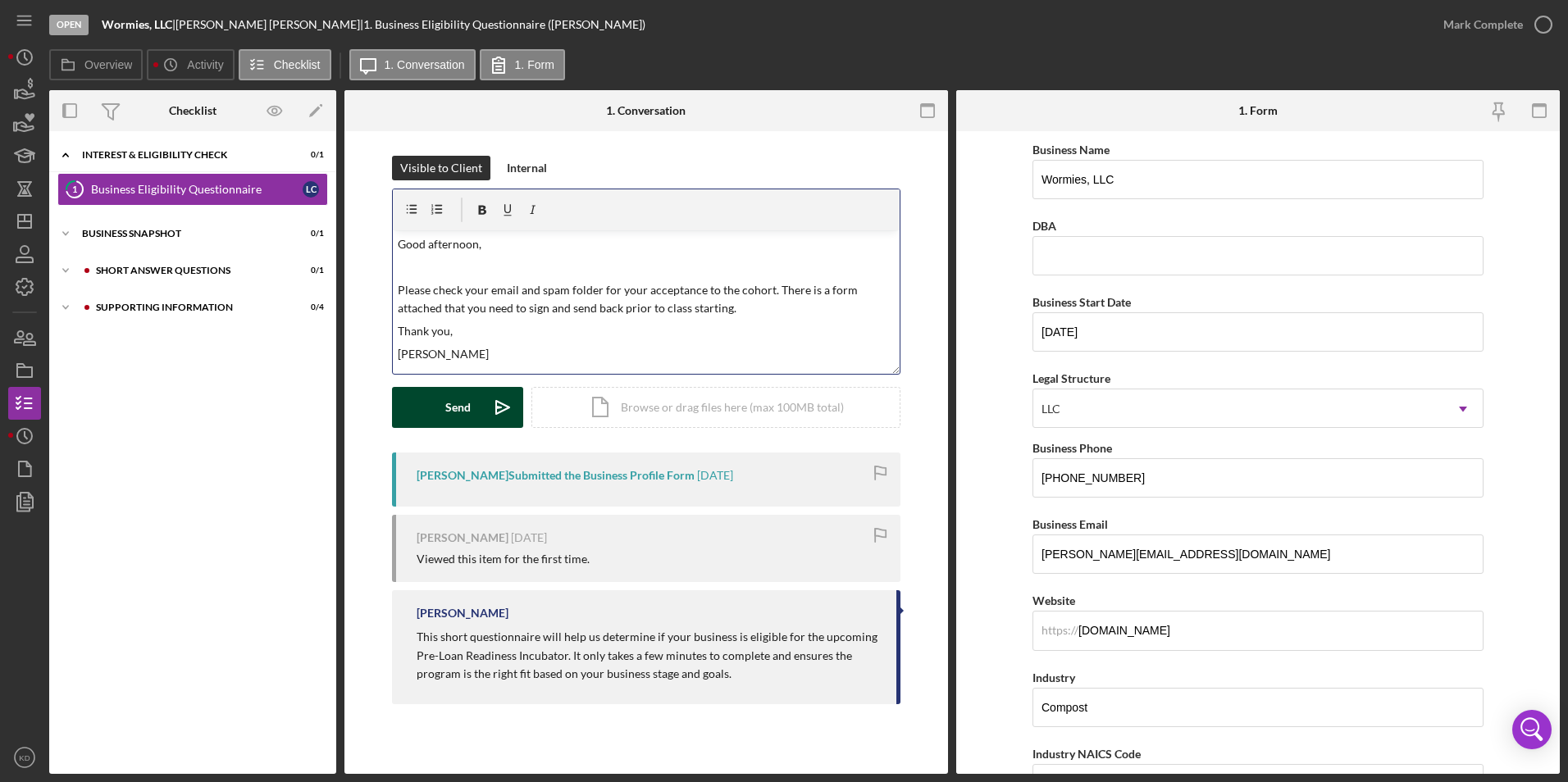
click at [469, 401] on div "Send" at bounding box center [458, 407] width 26 height 41
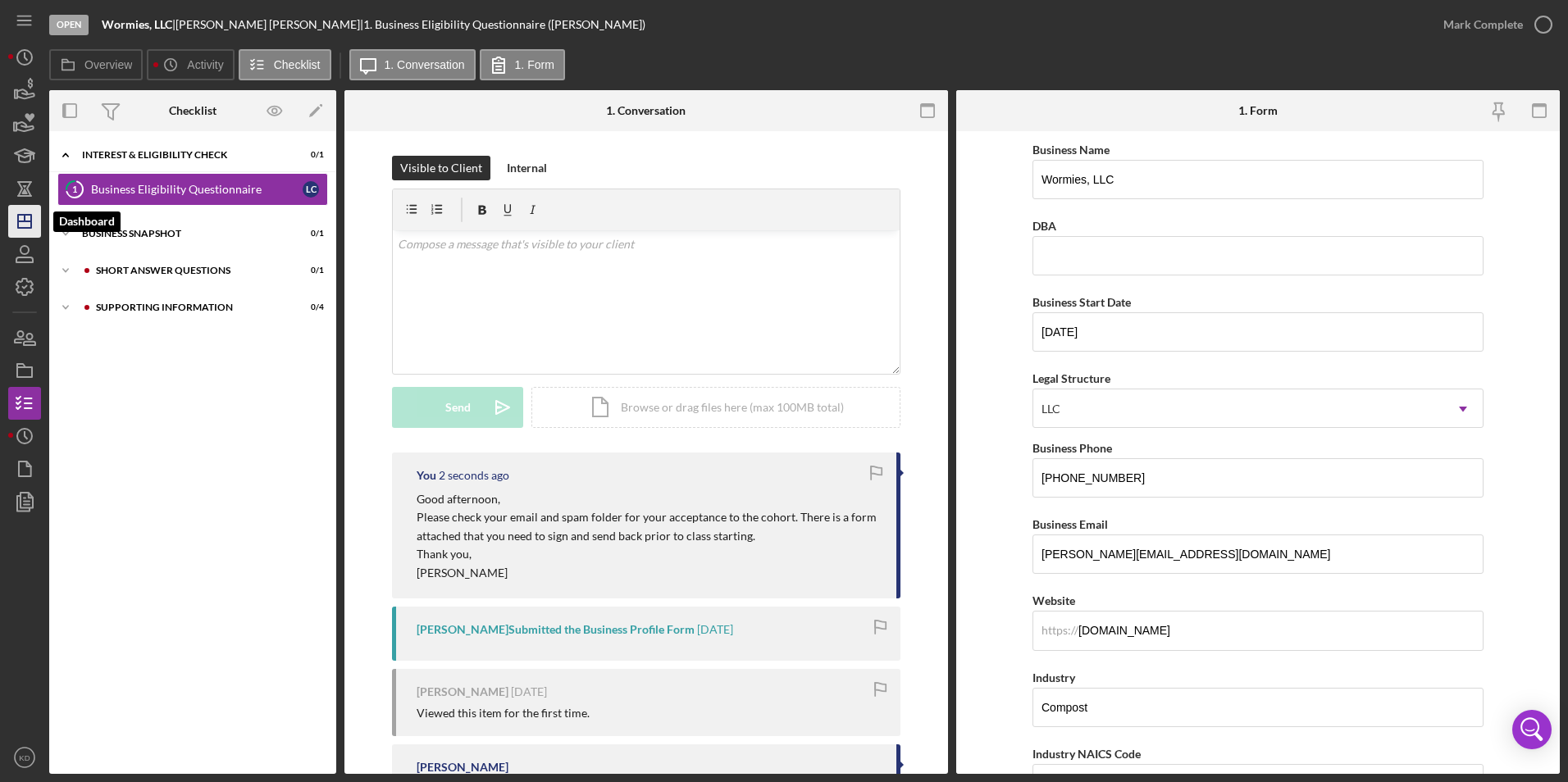
click at [31, 226] on polygon "button" at bounding box center [25, 221] width 13 height 13
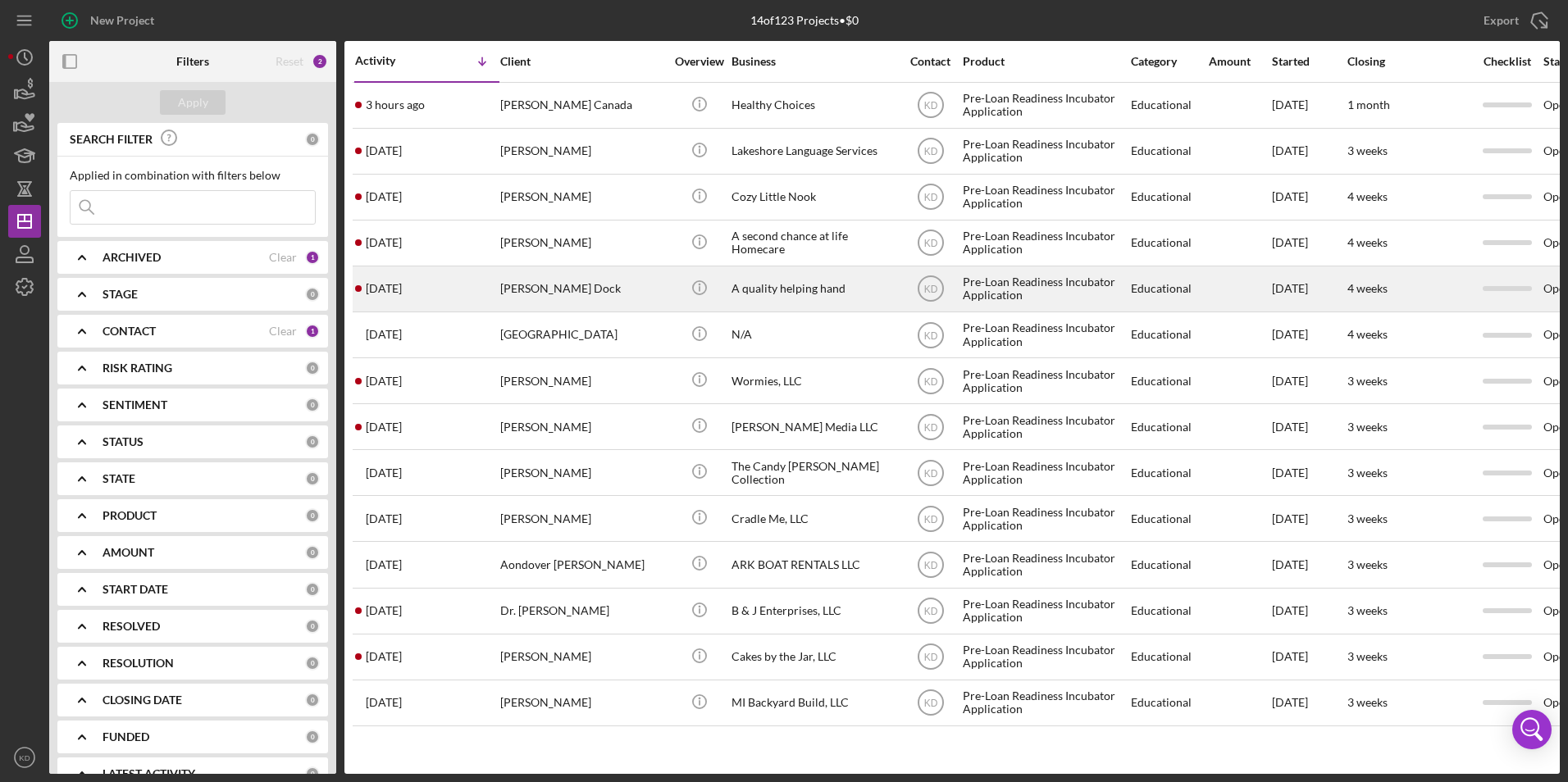
click at [771, 292] on div "A quality helping hand" at bounding box center [814, 289] width 164 height 44
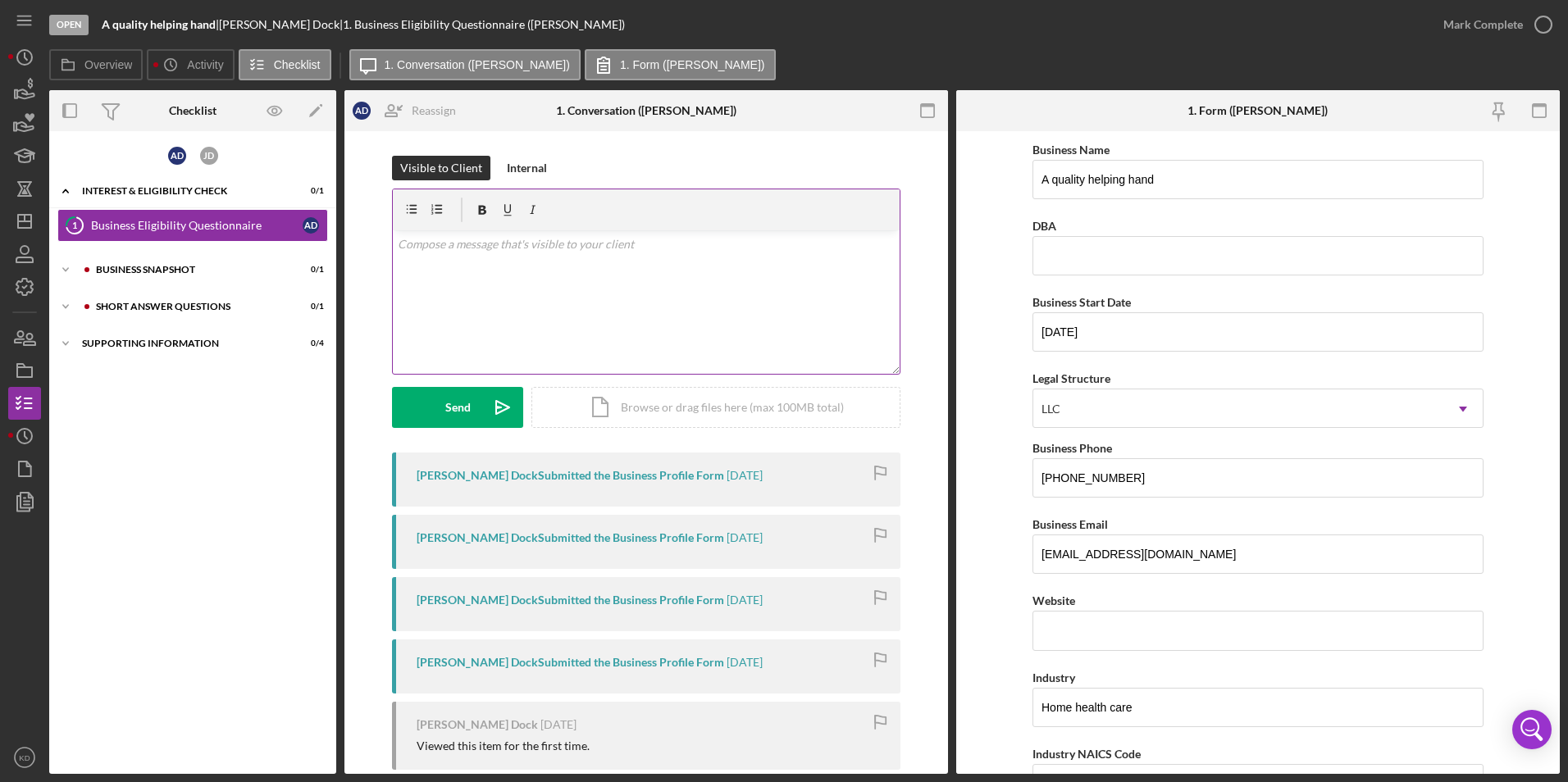
click at [594, 282] on div "v Color teal Color pink Remove color Add row above Add row below Add column bef…" at bounding box center [646, 302] width 507 height 144
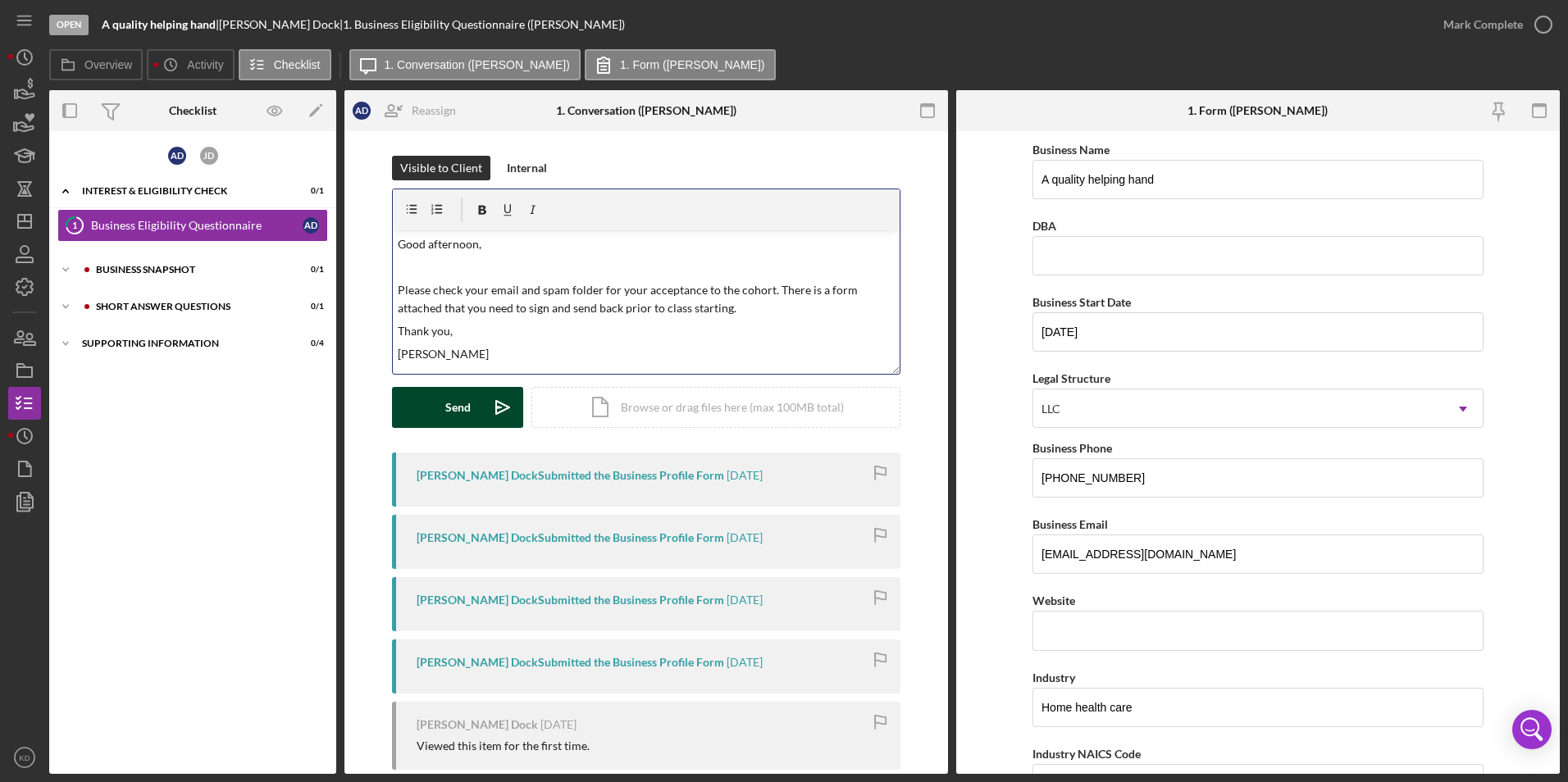
click at [432, 404] on button "Send Icon/icon-invite-send" at bounding box center [457, 407] width 131 height 41
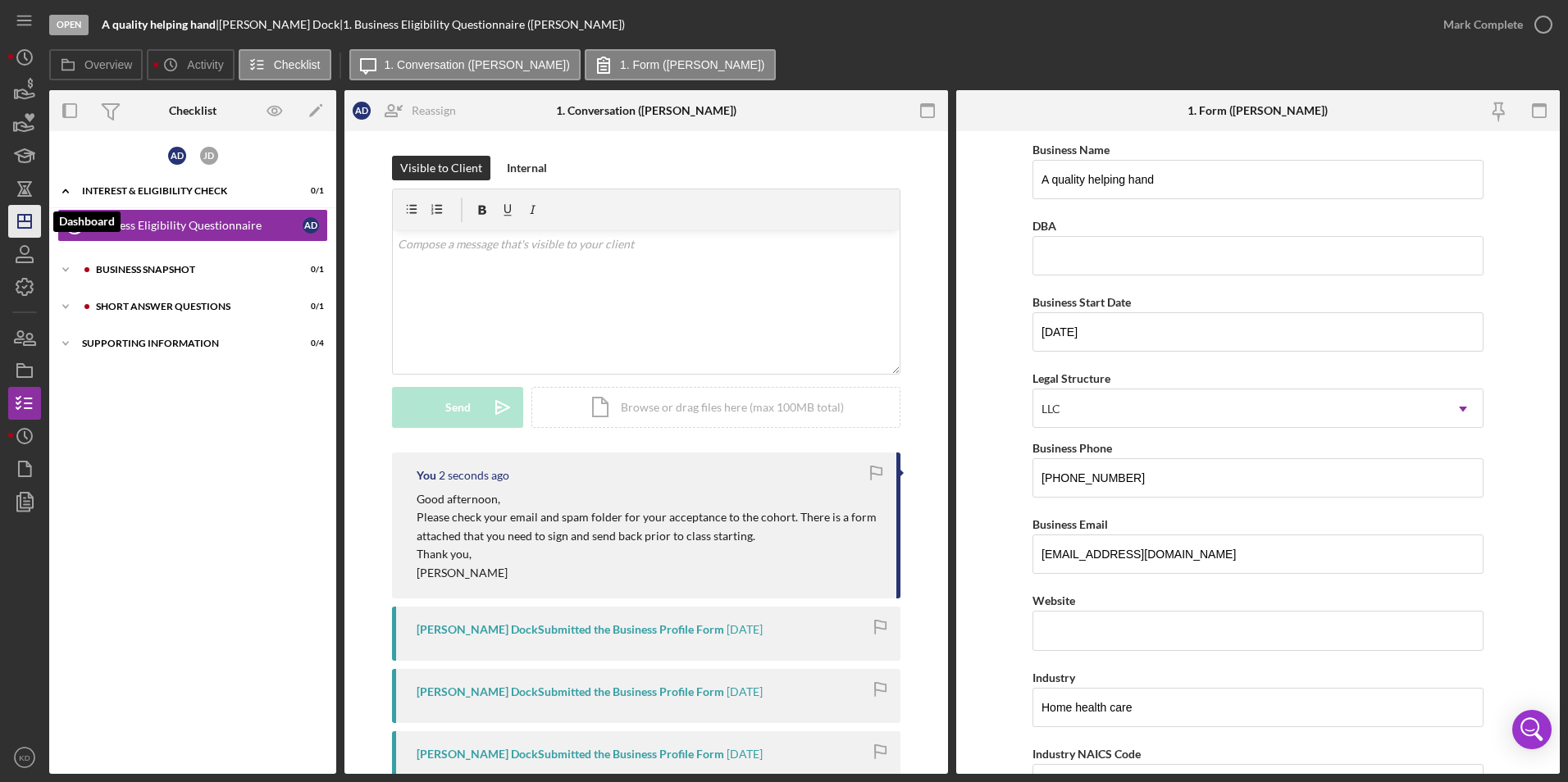
click at [21, 221] on line "button" at bounding box center [25, 221] width 13 height 0
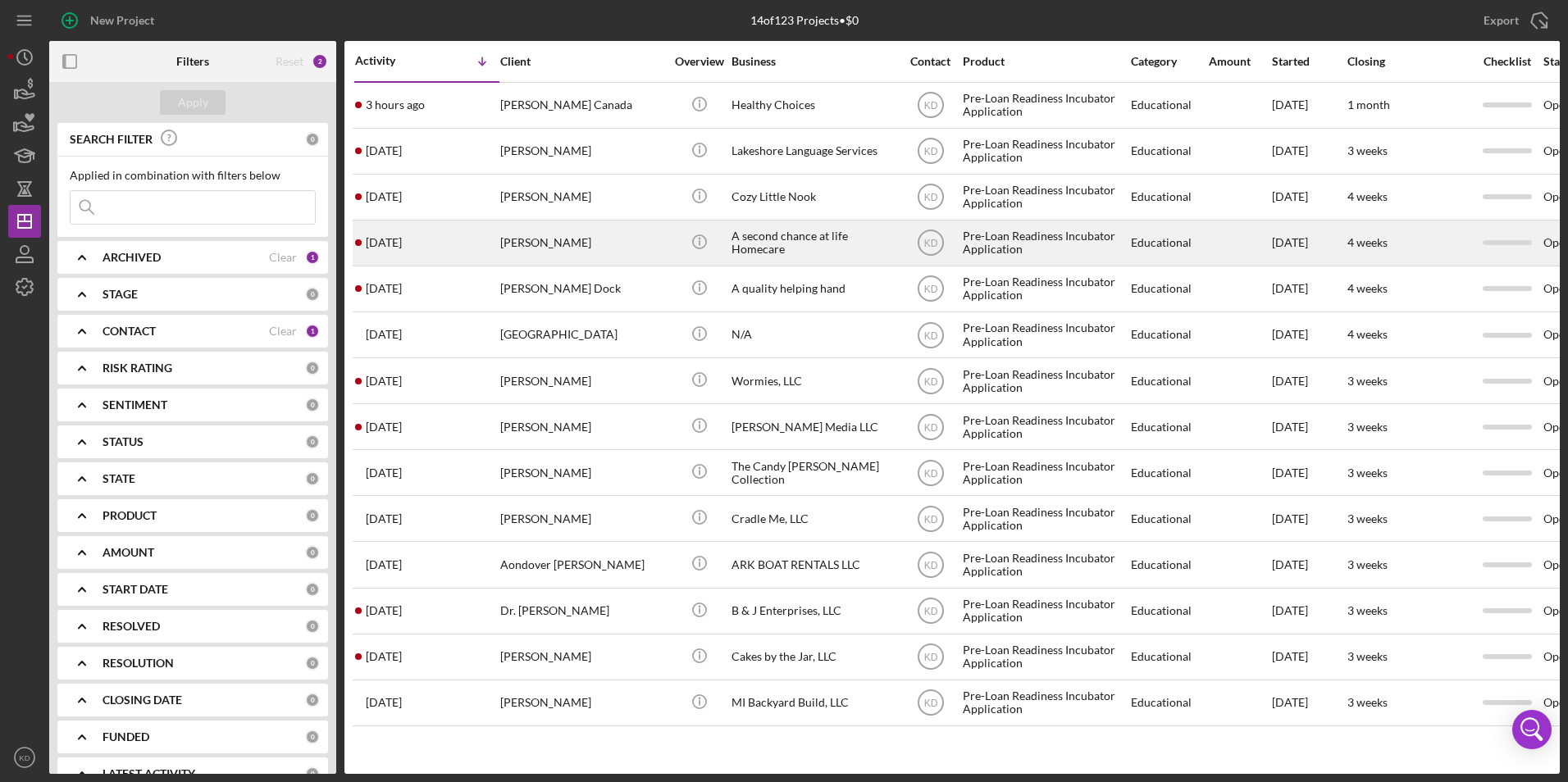
click at [652, 243] on div "[PERSON_NAME]" at bounding box center [582, 243] width 164 height 44
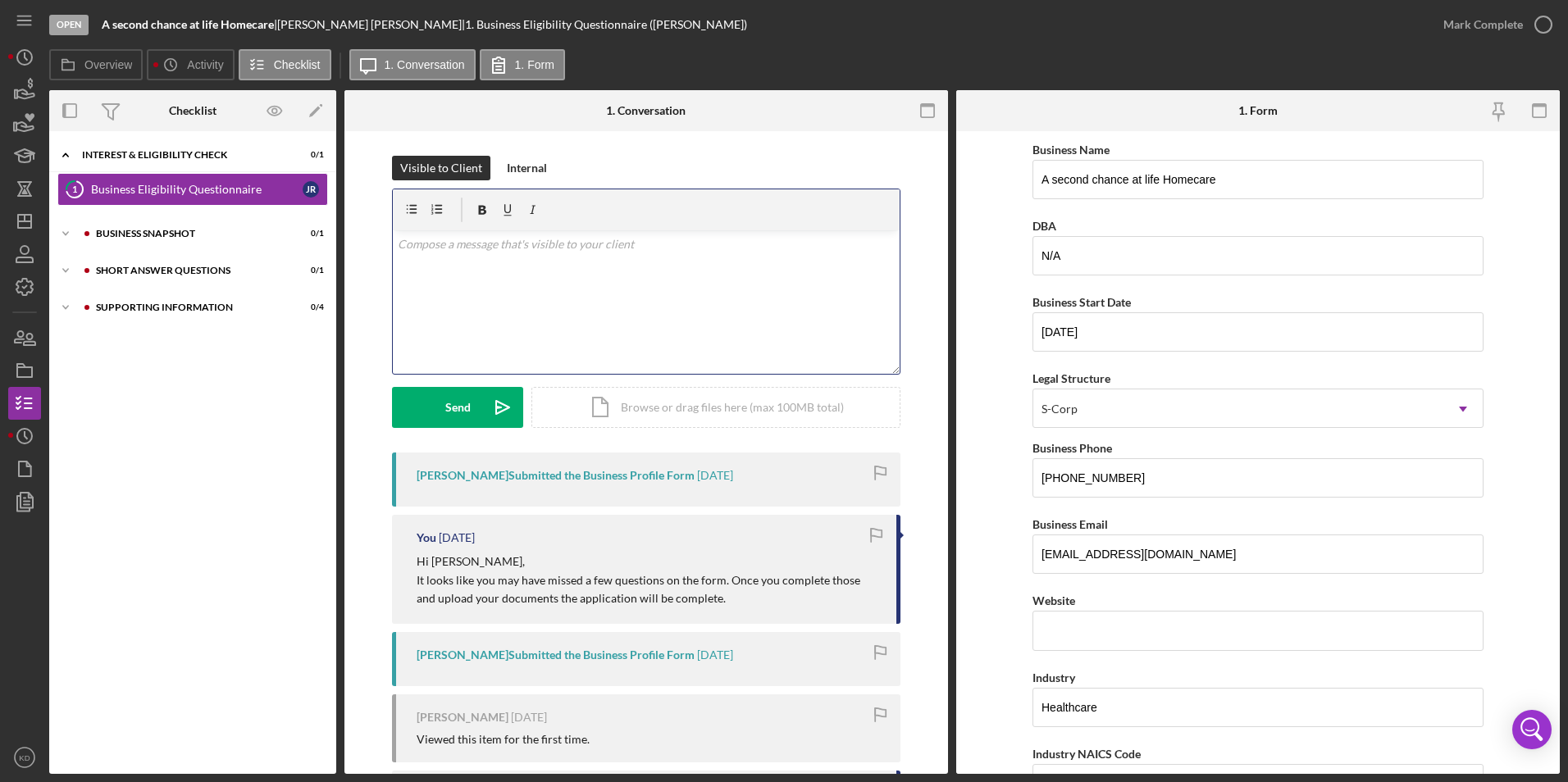
click at [609, 293] on div "v Color teal Color pink Remove color Add row above Add row below Add column bef…" at bounding box center [646, 302] width 507 height 144
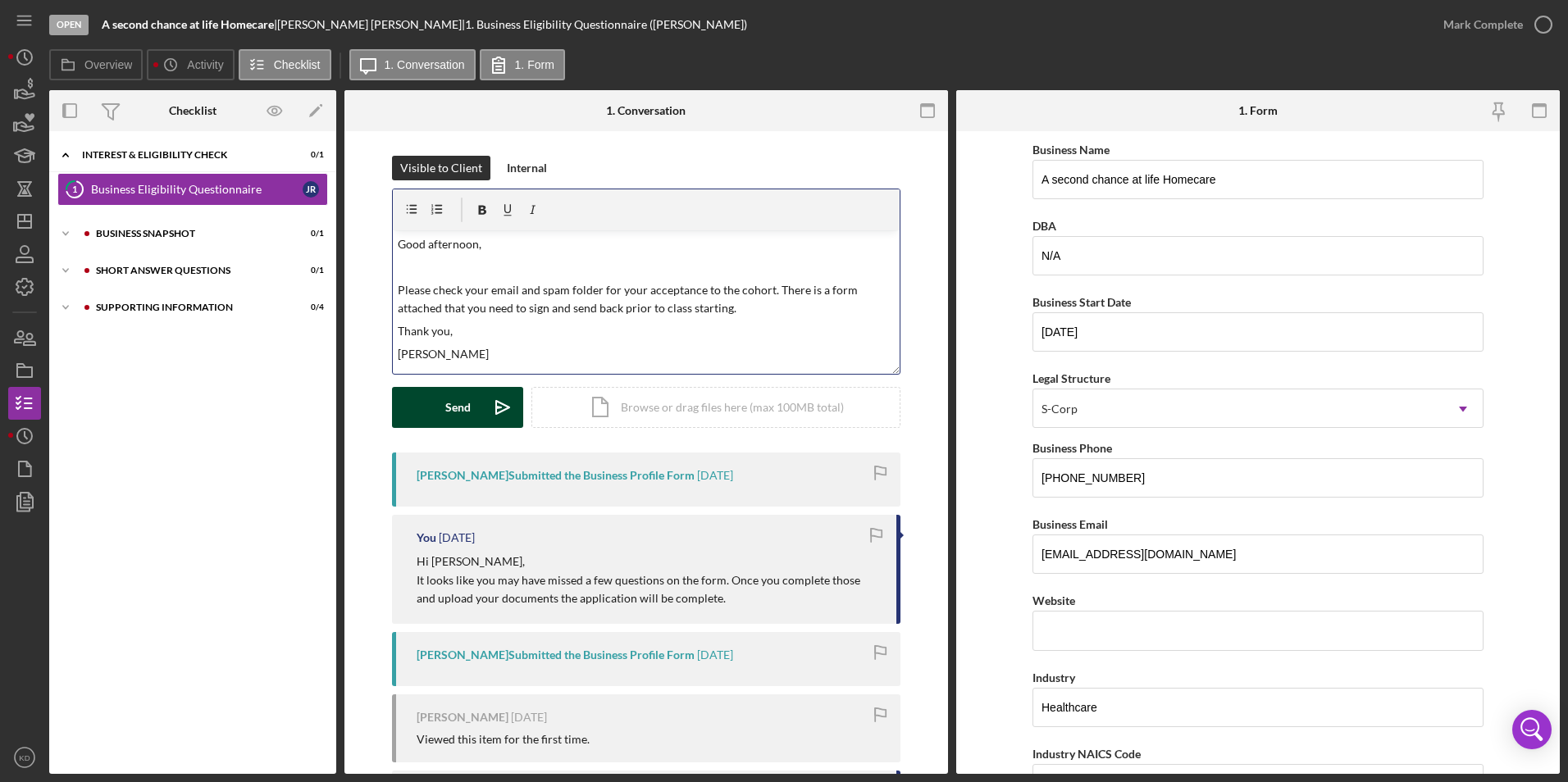
click at [418, 408] on button "Send Icon/icon-invite-send" at bounding box center [457, 407] width 131 height 41
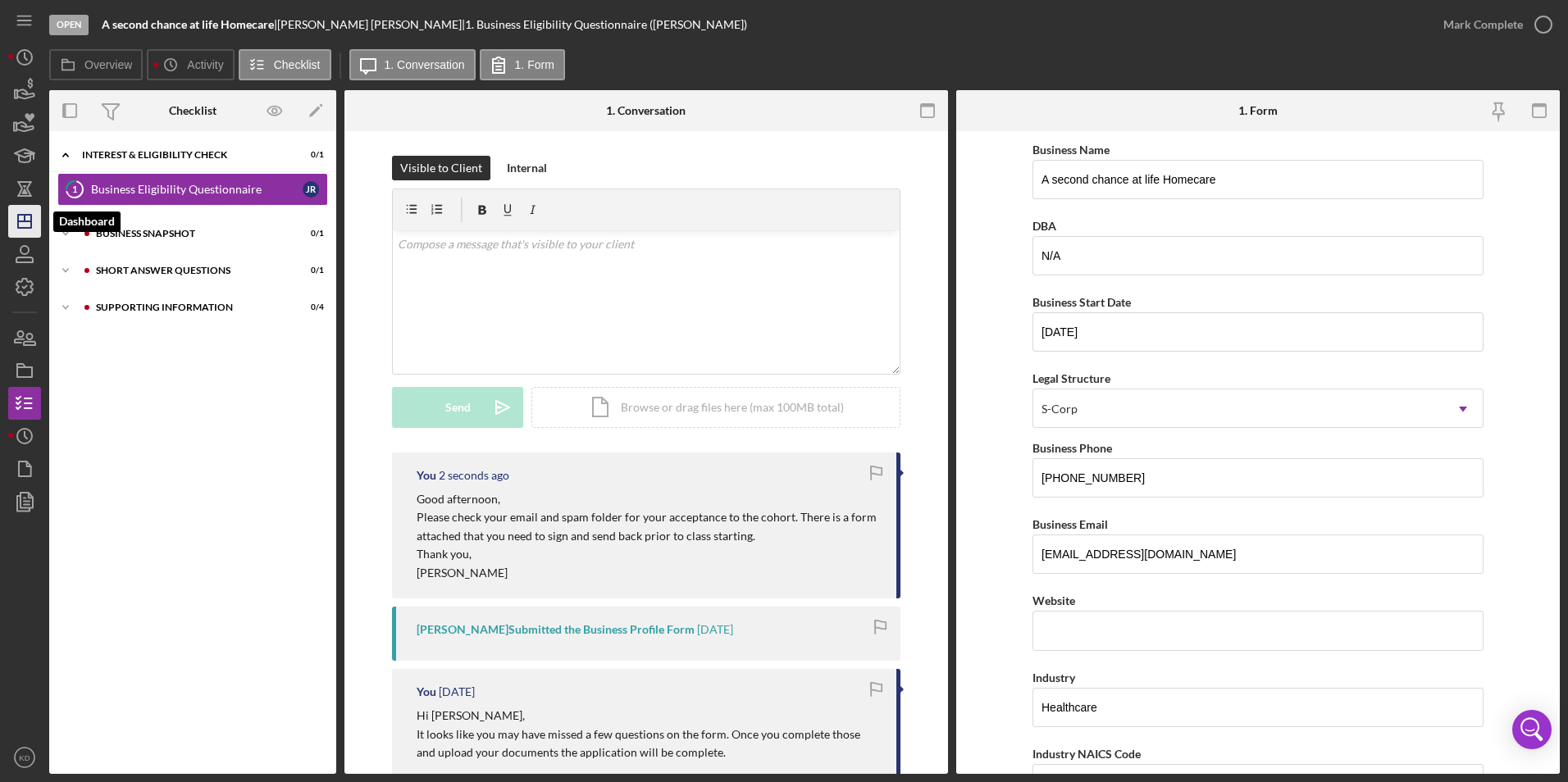
click at [23, 227] on icon "Icon/Dashboard" at bounding box center [25, 222] width 41 height 41
